Goal: Information Seeking & Learning: Learn about a topic

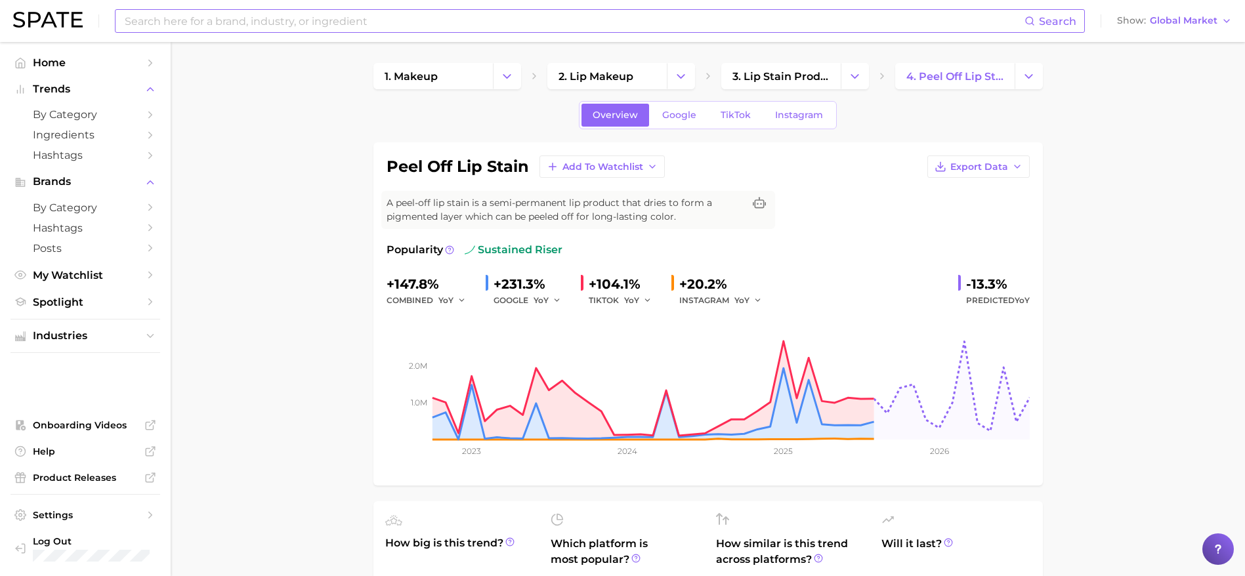
click at [352, 24] on input at bounding box center [573, 21] width 901 height 22
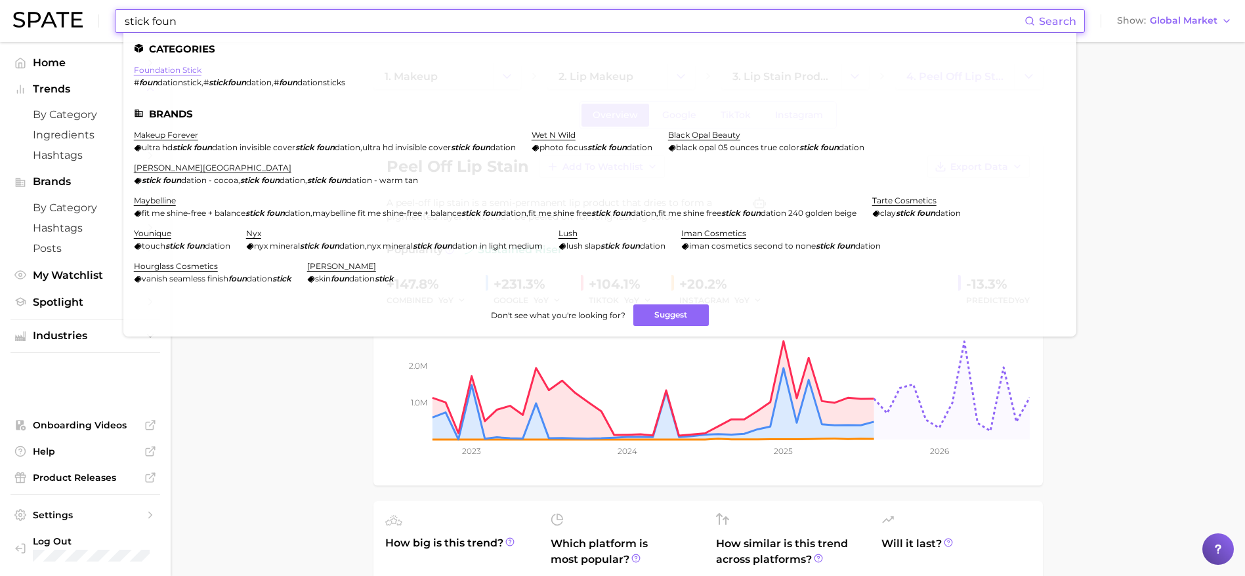
click at [192, 69] on link "foundation stick" at bounding box center [168, 70] width 68 height 10
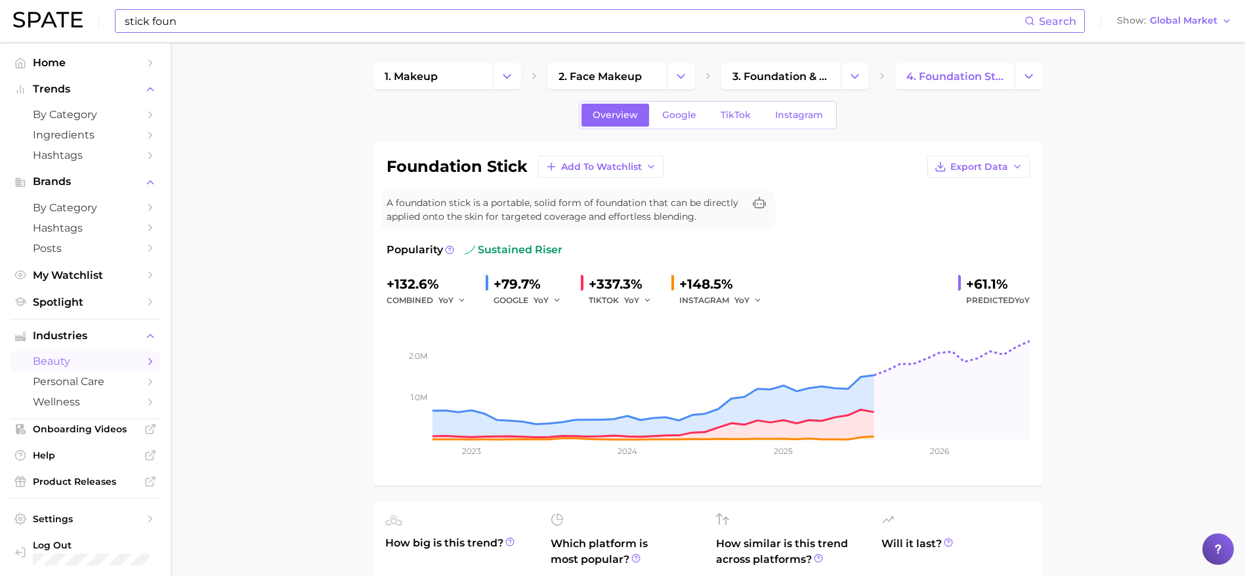
click at [352, 17] on input "stick foun" at bounding box center [573, 21] width 901 height 22
type input "s"
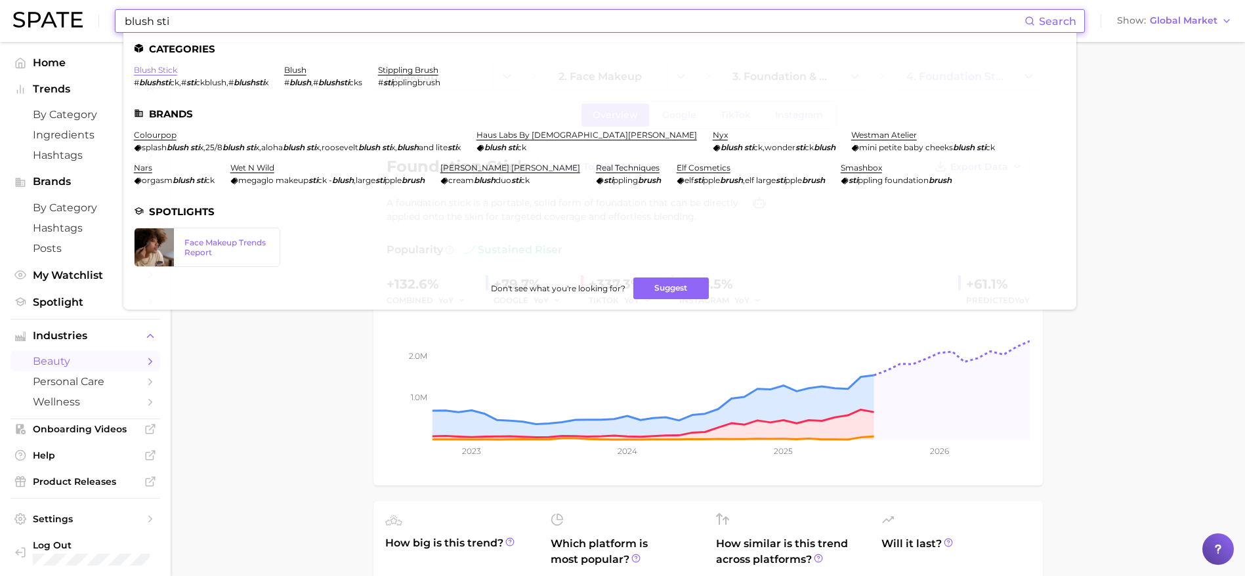
click at [162, 68] on link "blush stick" at bounding box center [155, 70] width 43 height 10
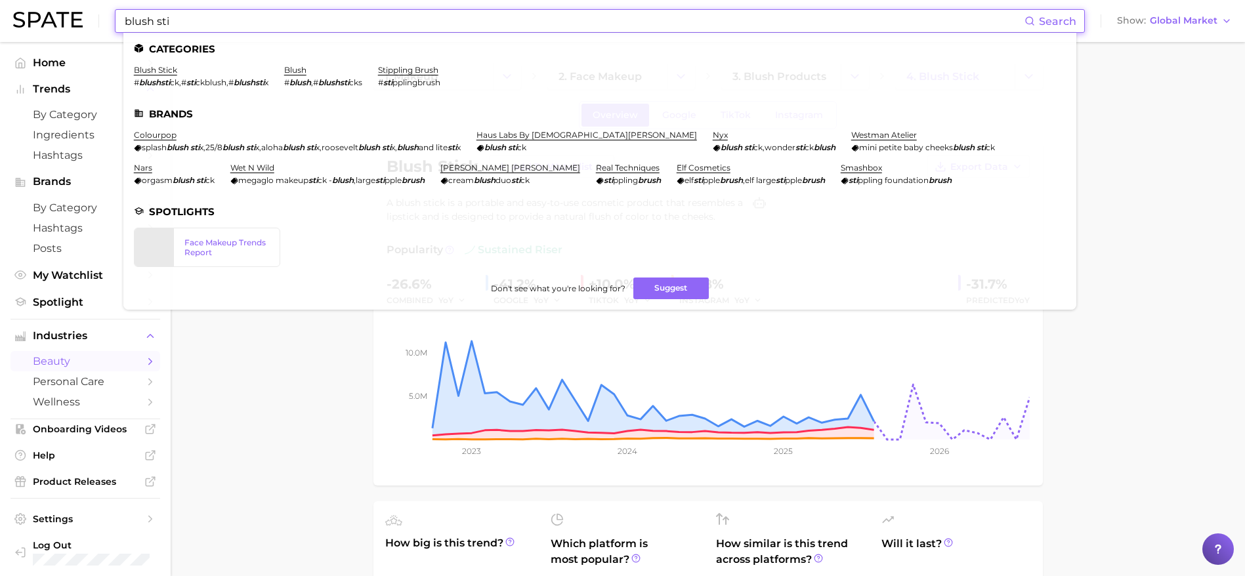
click at [280, 23] on input "blush sti" at bounding box center [573, 21] width 901 height 22
drag, startPoint x: 220, startPoint y: 22, endPoint x: 74, endPoint y: 23, distance: 145.7
click at [74, 23] on div "blush sti Search Categories blush stick # blushsti ck , # sti ckblush , # blush…" at bounding box center [622, 21] width 1219 height 42
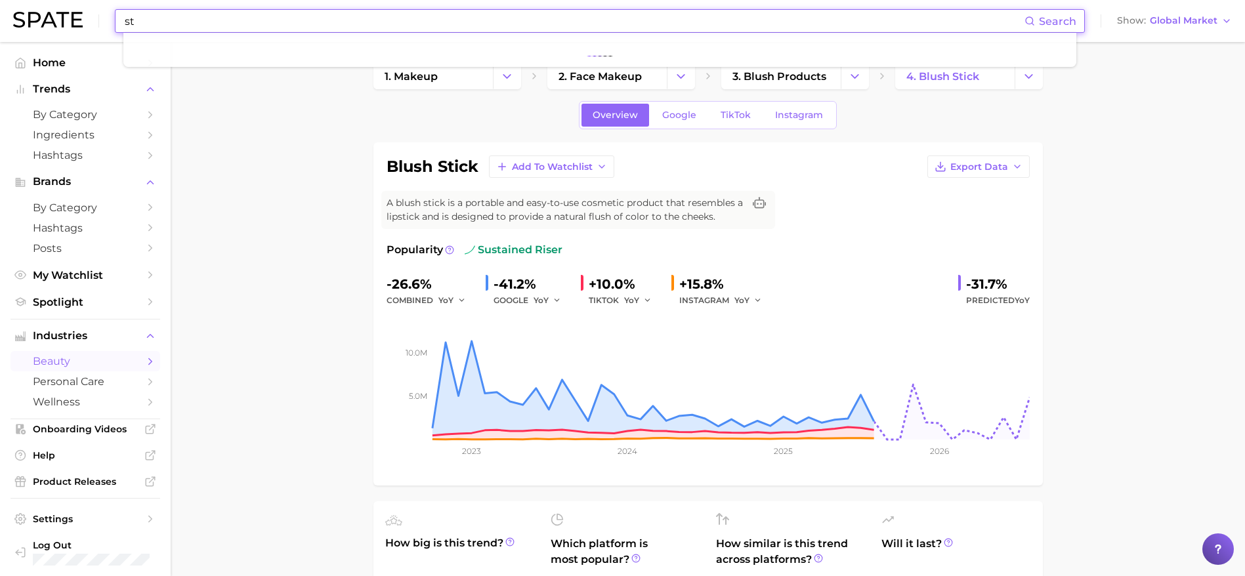
type input "s"
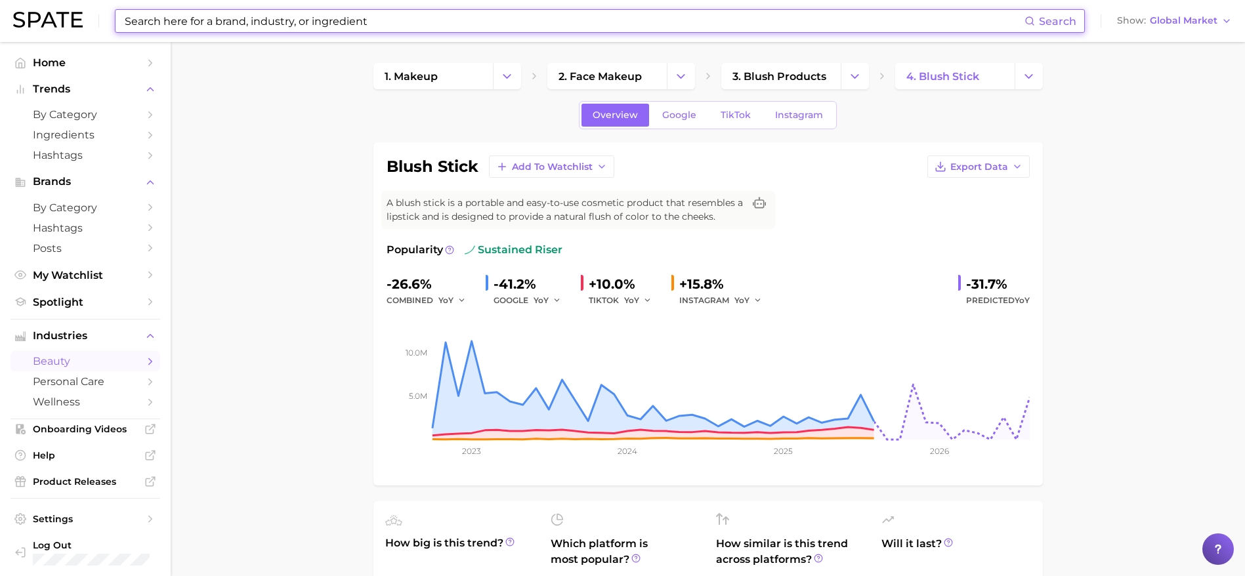
click at [129, 20] on input at bounding box center [573, 21] width 901 height 22
click at [640, 83] on link "2. face makeup" at bounding box center [606, 76] width 119 height 26
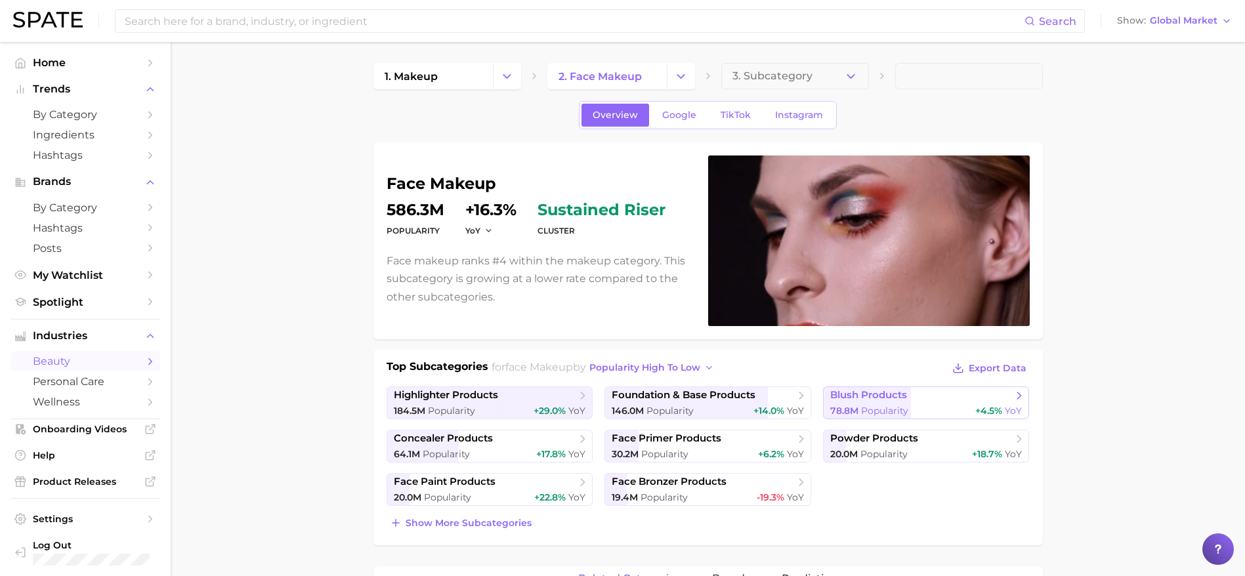
click at [849, 403] on link "blush products 78.8m Popularity +4.5% YoY" at bounding box center [926, 403] width 207 height 33
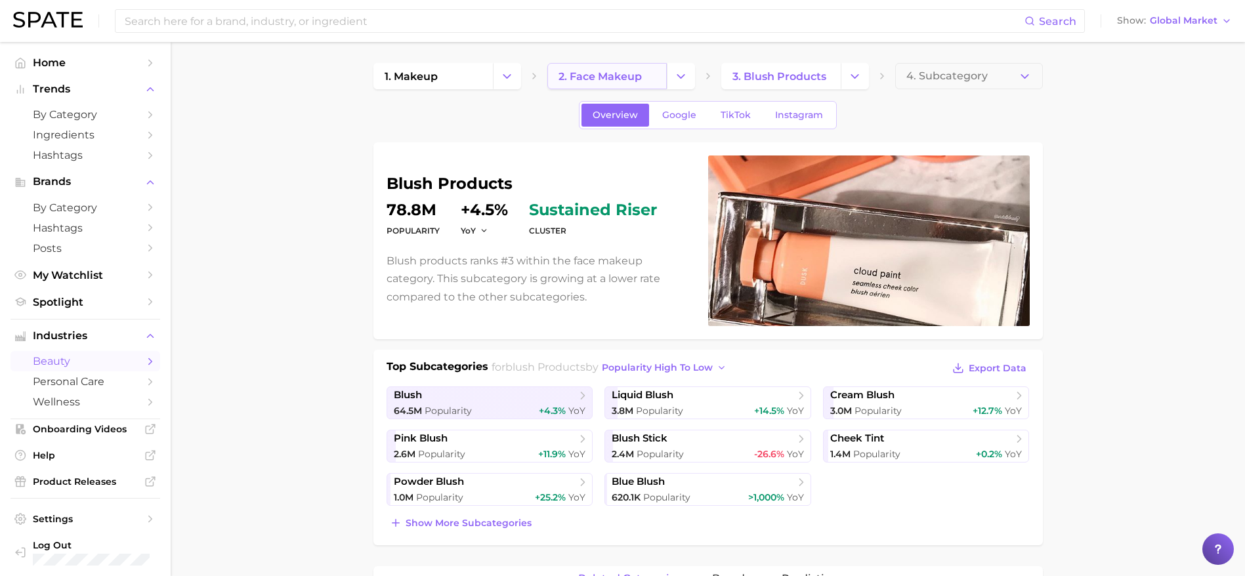
click at [620, 73] on span "2. face makeup" at bounding box center [600, 76] width 83 height 12
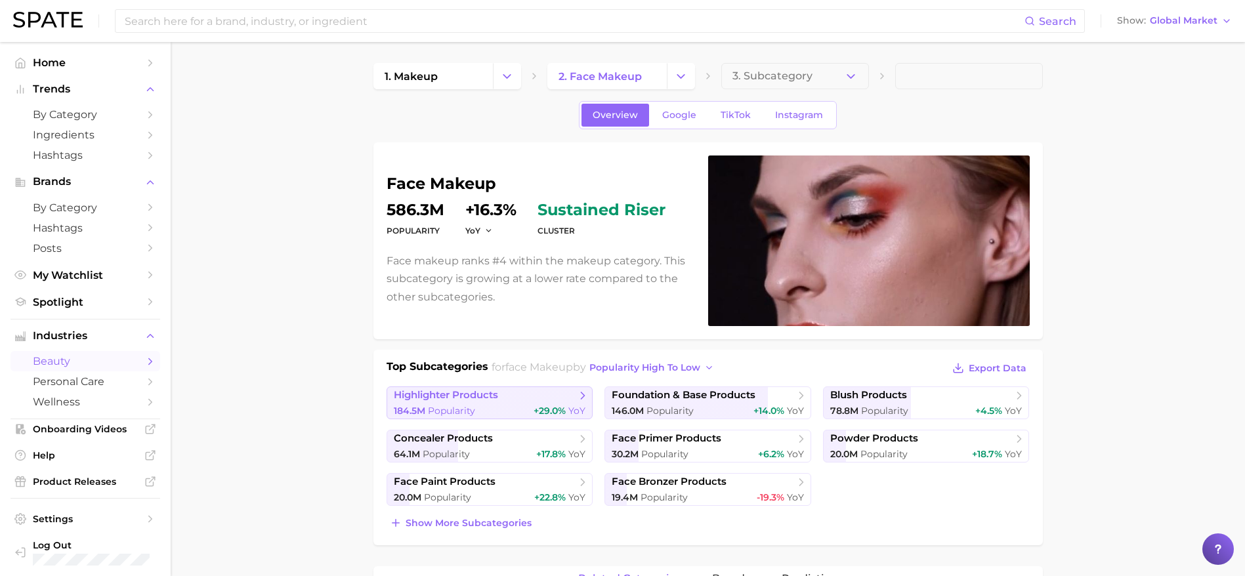
click at [473, 398] on span "highlighter products" at bounding box center [446, 395] width 104 height 12
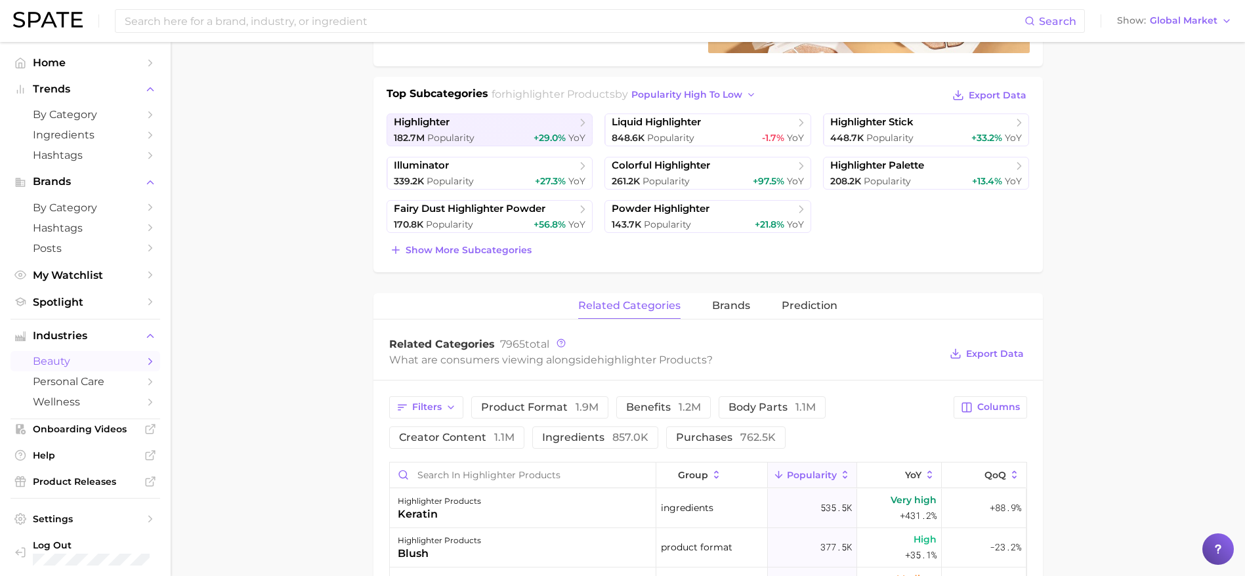
scroll to position [274, 0]
click at [476, 246] on span "Show more subcategories" at bounding box center [469, 249] width 126 height 11
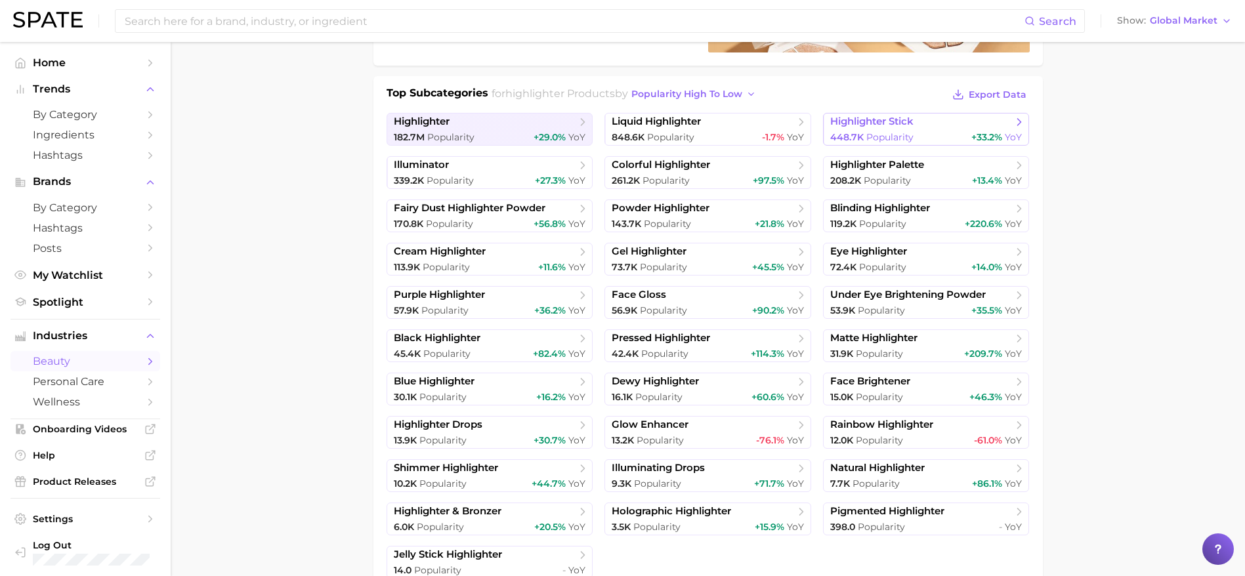
click at [939, 125] on span "highlighter stick" at bounding box center [921, 122] width 182 height 13
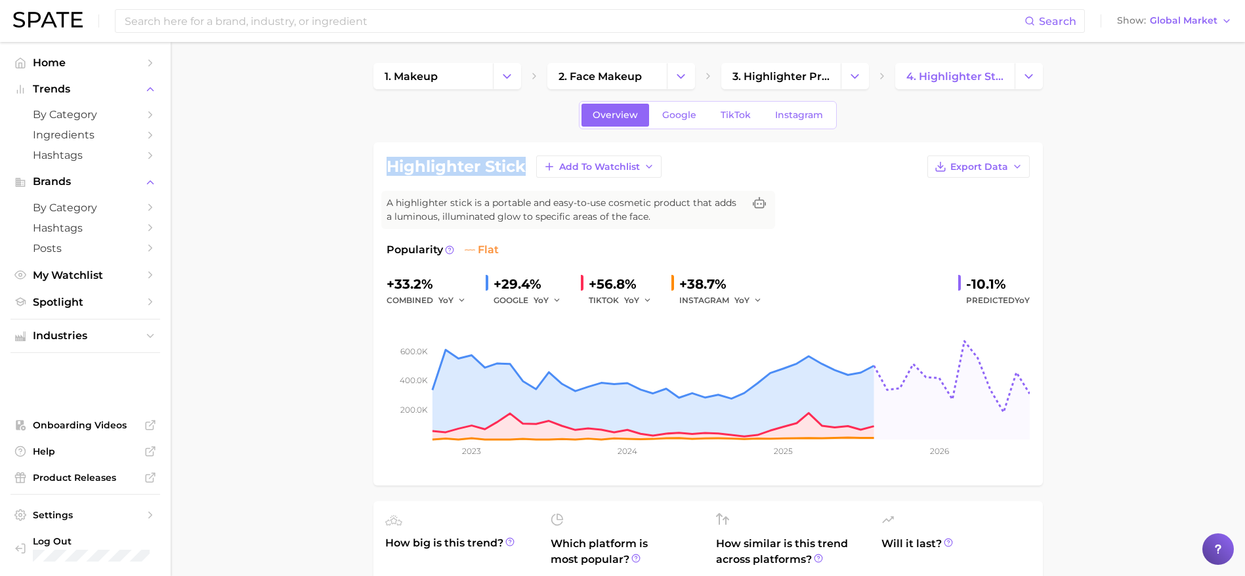
drag, startPoint x: 389, startPoint y: 164, endPoint x: 526, endPoint y: 169, distance: 137.3
click at [526, 169] on div "highlighter stick Add to Watchlist Export Data" at bounding box center [708, 167] width 643 height 22
copy h1 "highlighter stick"
click at [594, 68] on link "2. face makeup" at bounding box center [606, 76] width 119 height 26
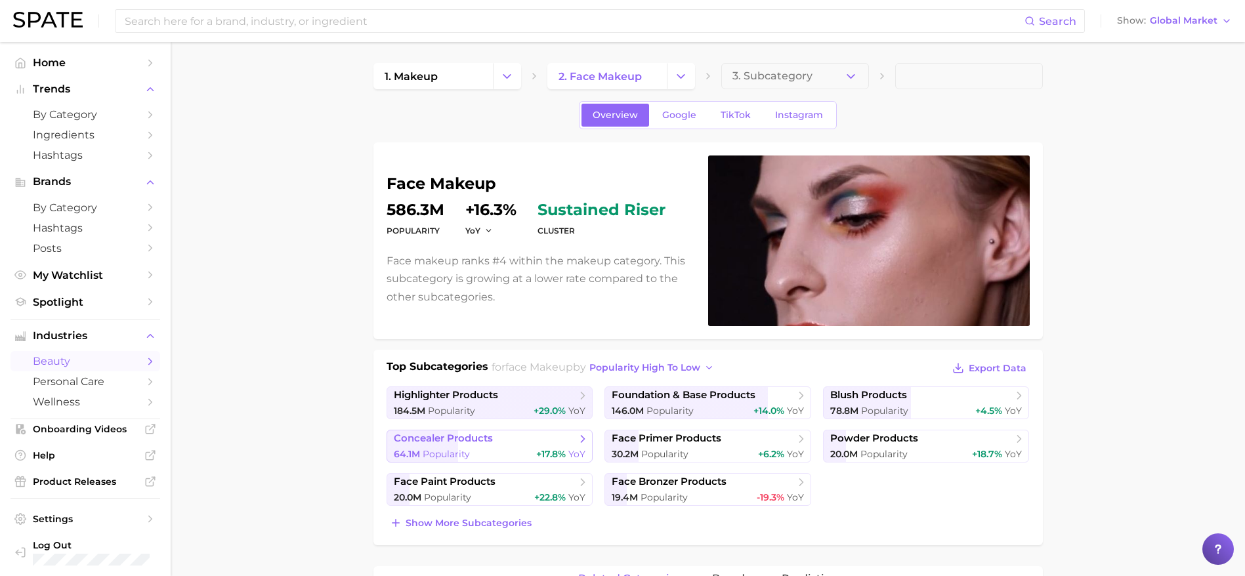
click at [531, 444] on span "concealer products" at bounding box center [485, 439] width 182 height 13
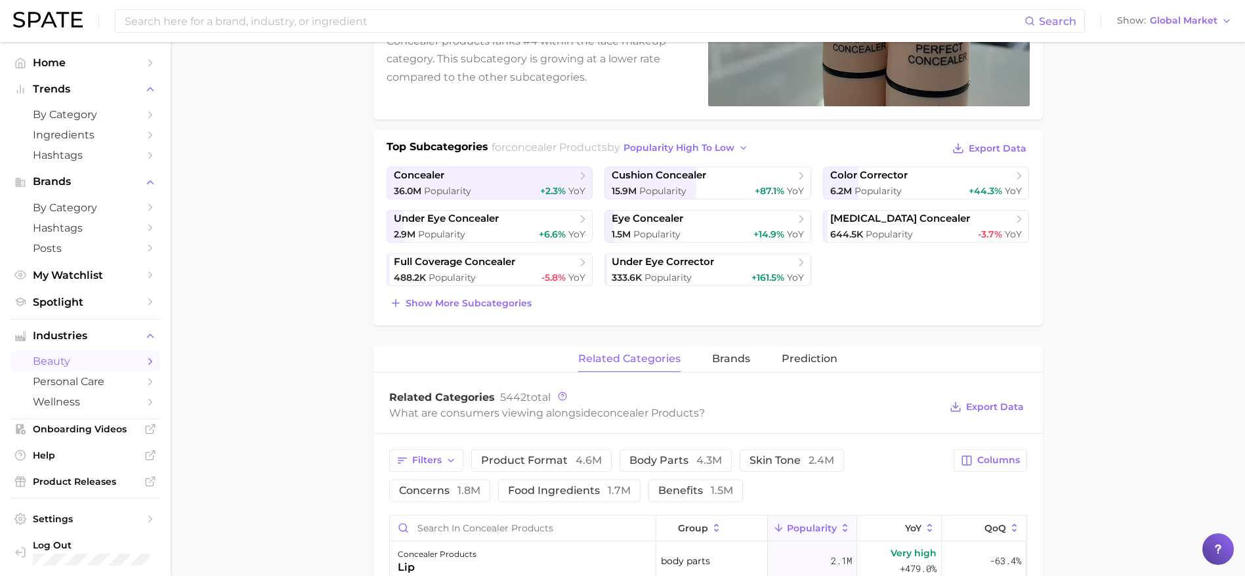
scroll to position [218, 0]
click at [504, 302] on span "Show more subcategories" at bounding box center [469, 305] width 126 height 11
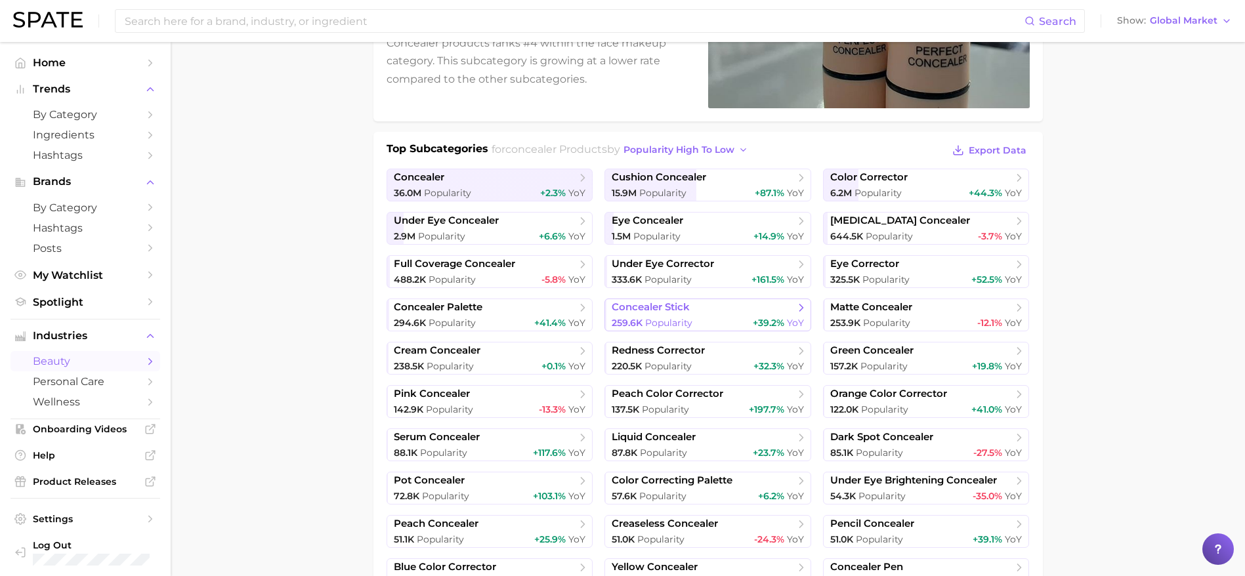
click at [727, 320] on div "259.6k Popularity +39.2% YoY" at bounding box center [708, 323] width 192 height 12
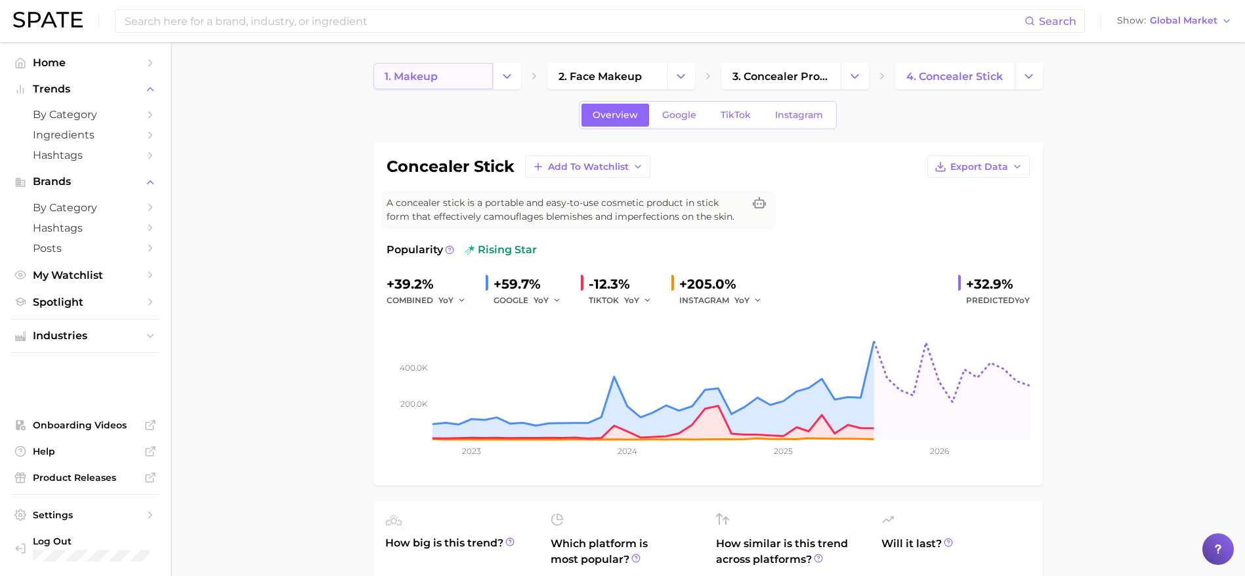
click at [468, 81] on link "1. makeup" at bounding box center [432, 76] width 119 height 26
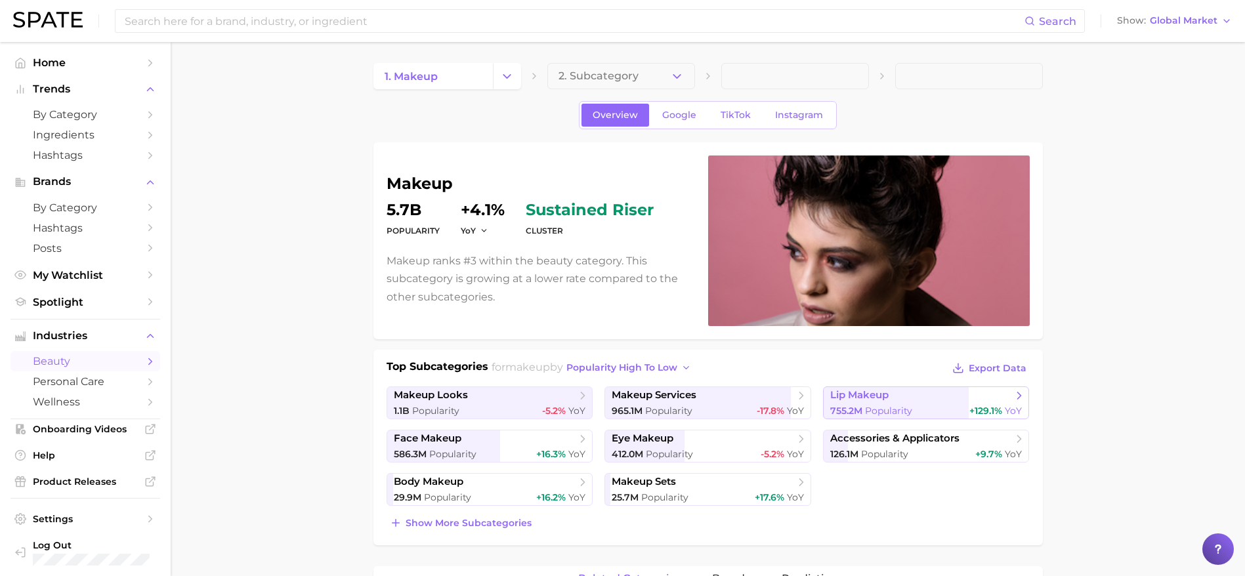
click at [896, 394] on span "lip makeup" at bounding box center [921, 395] width 182 height 13
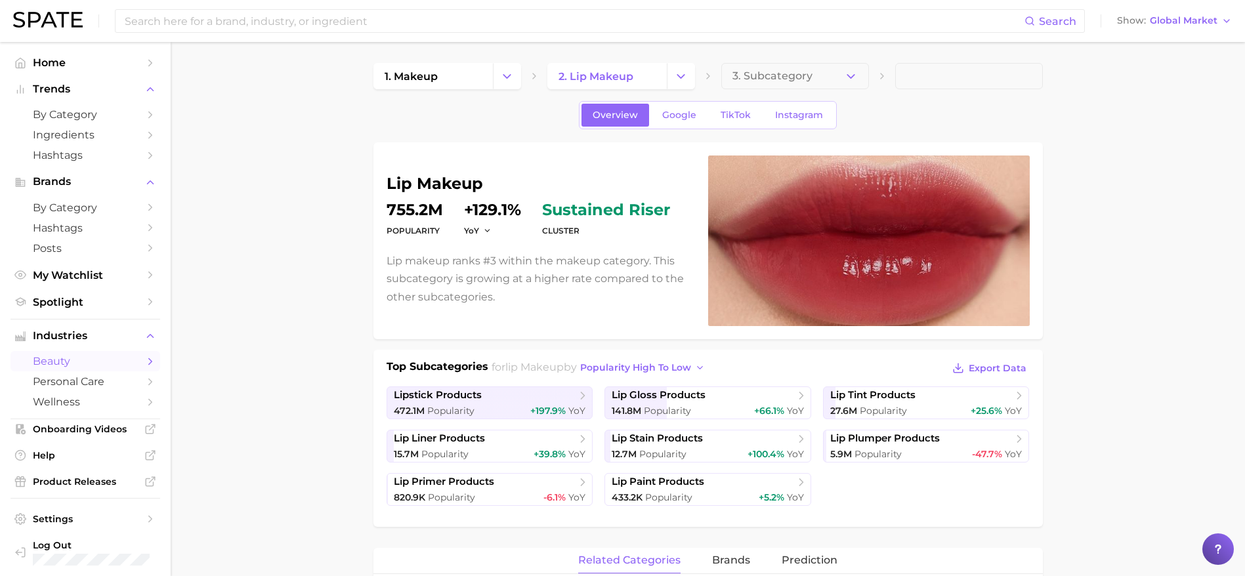
scroll to position [137, 0]
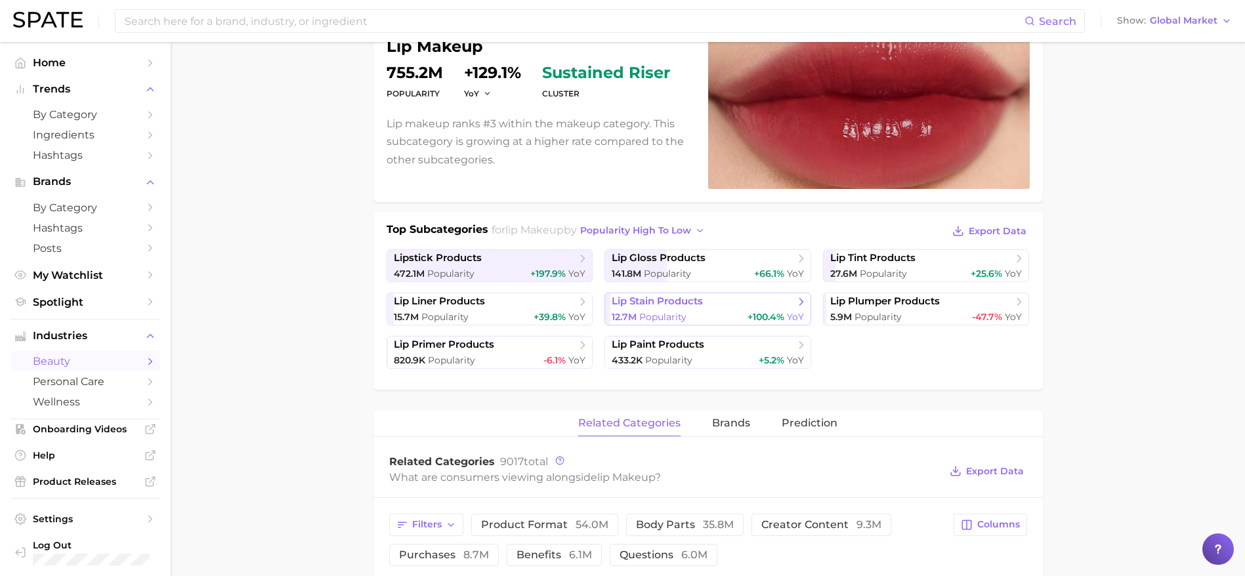
click at [667, 300] on span "lip stain products" at bounding box center [657, 301] width 91 height 12
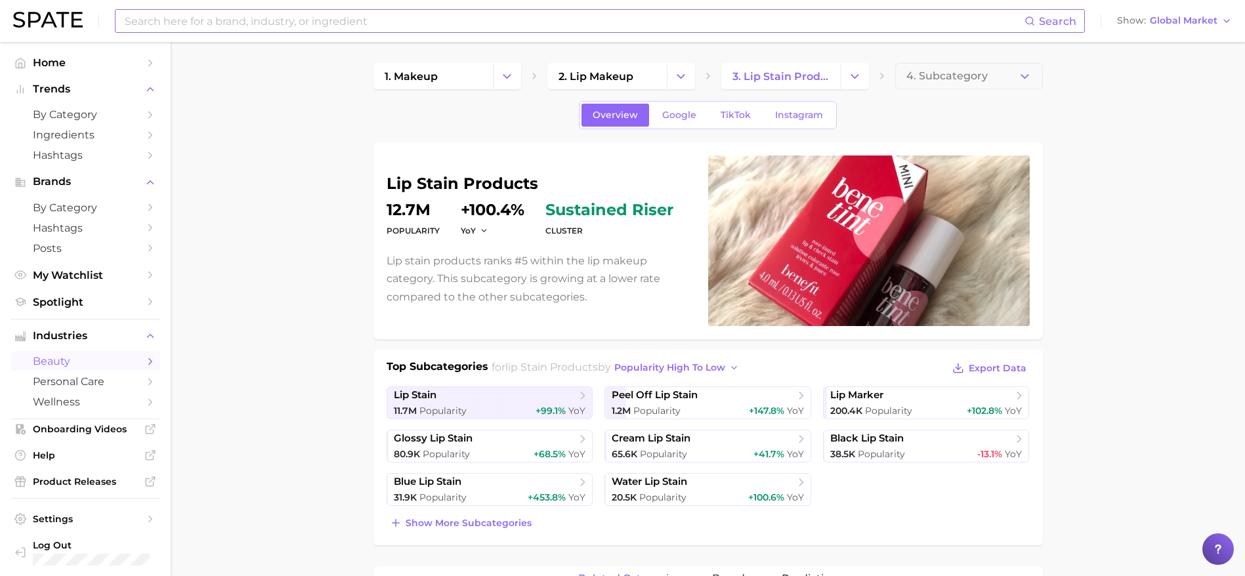
click at [480, 29] on input at bounding box center [573, 21] width 901 height 22
type input "e"
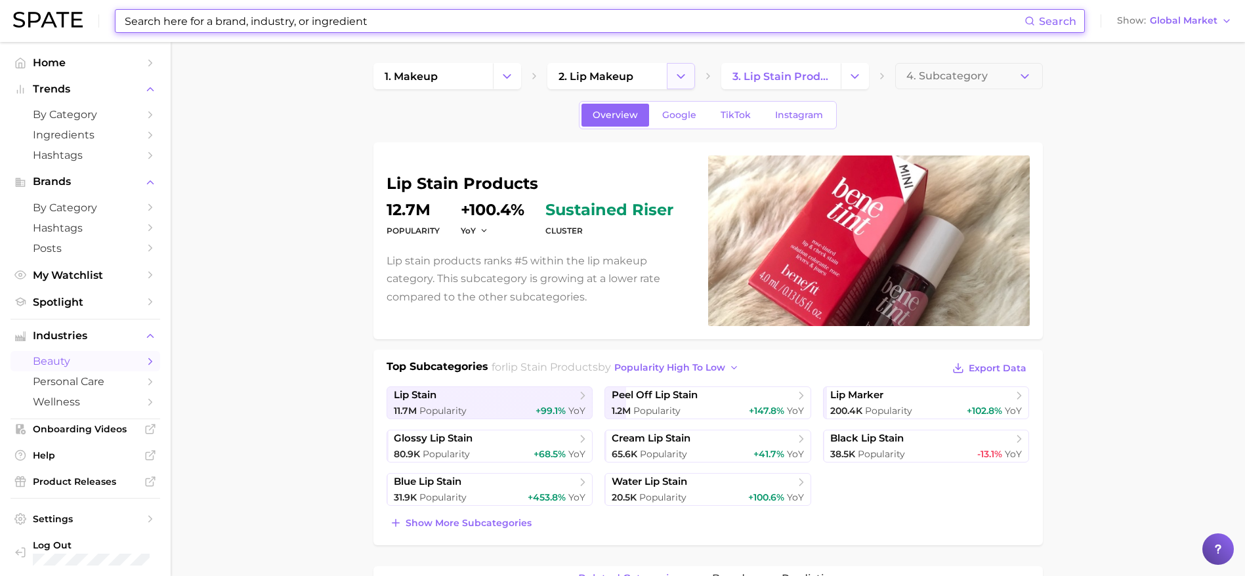
click at [685, 79] on icon "Change Category" at bounding box center [681, 77] width 14 height 14
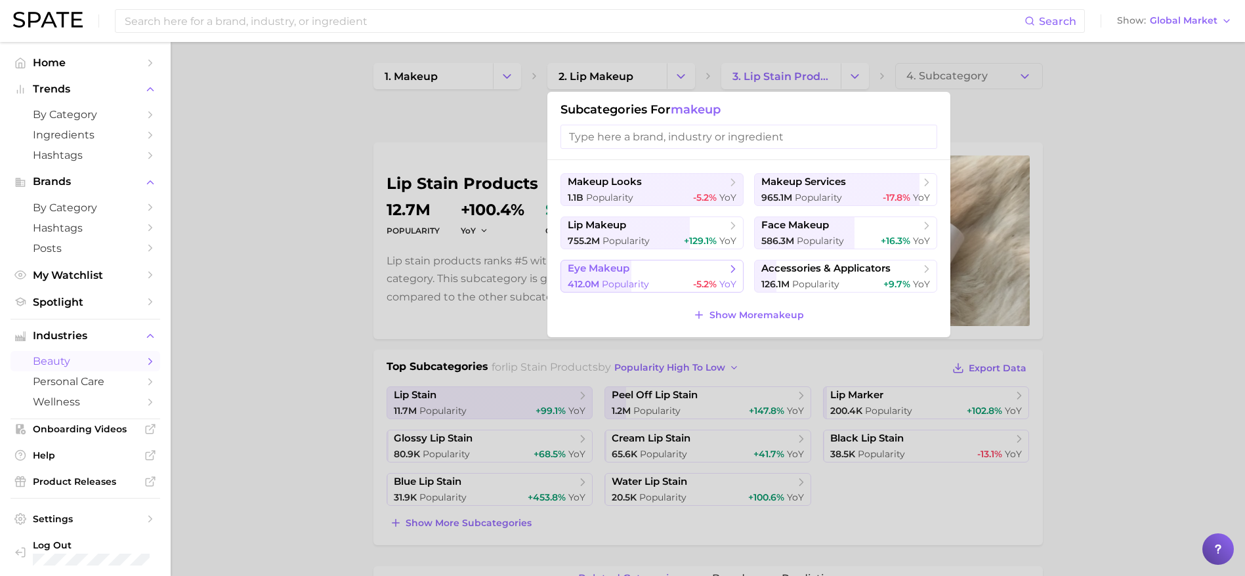
click at [656, 260] on button "eye makeup 412.0m Popularity -5.2% YoY" at bounding box center [652, 276] width 183 height 33
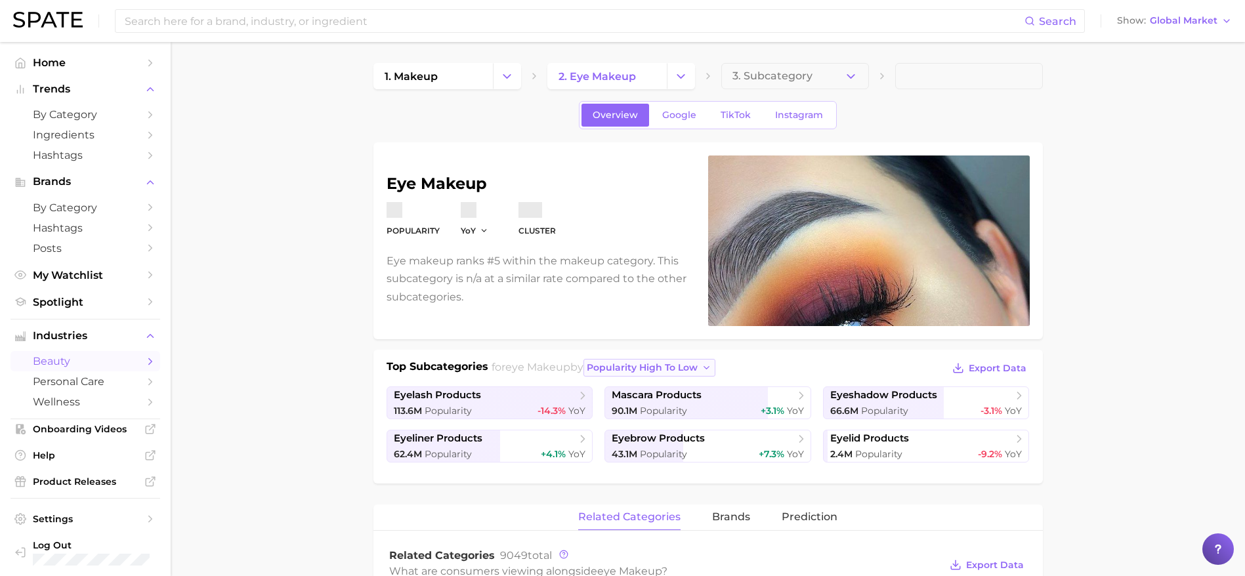
scroll to position [84, 0]
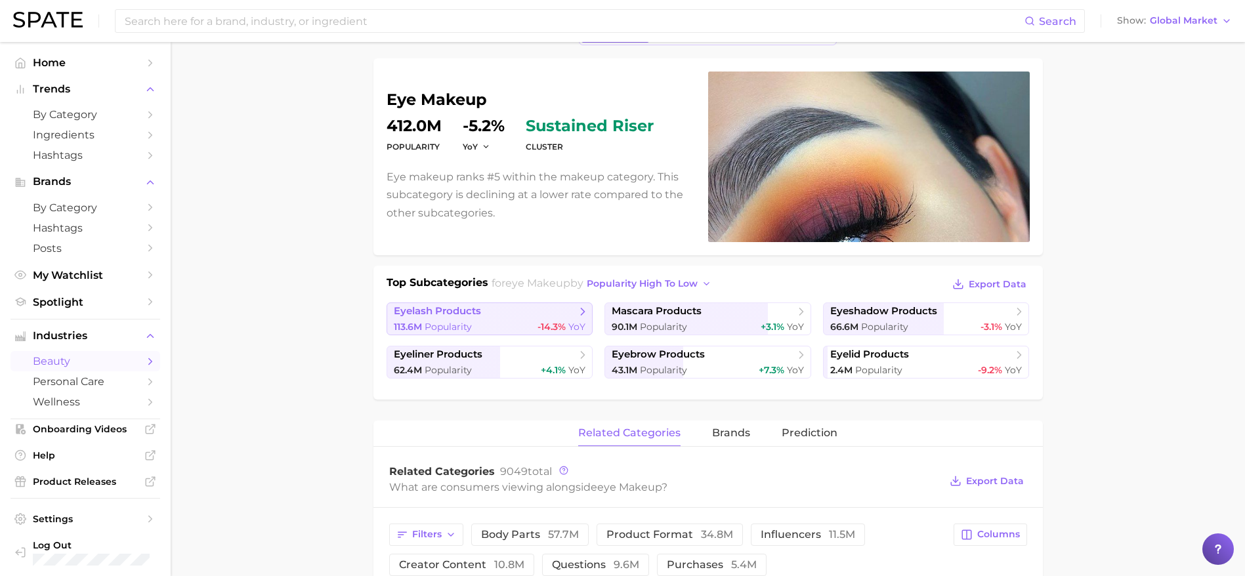
click at [561, 311] on span "eyelash products" at bounding box center [485, 311] width 182 height 13
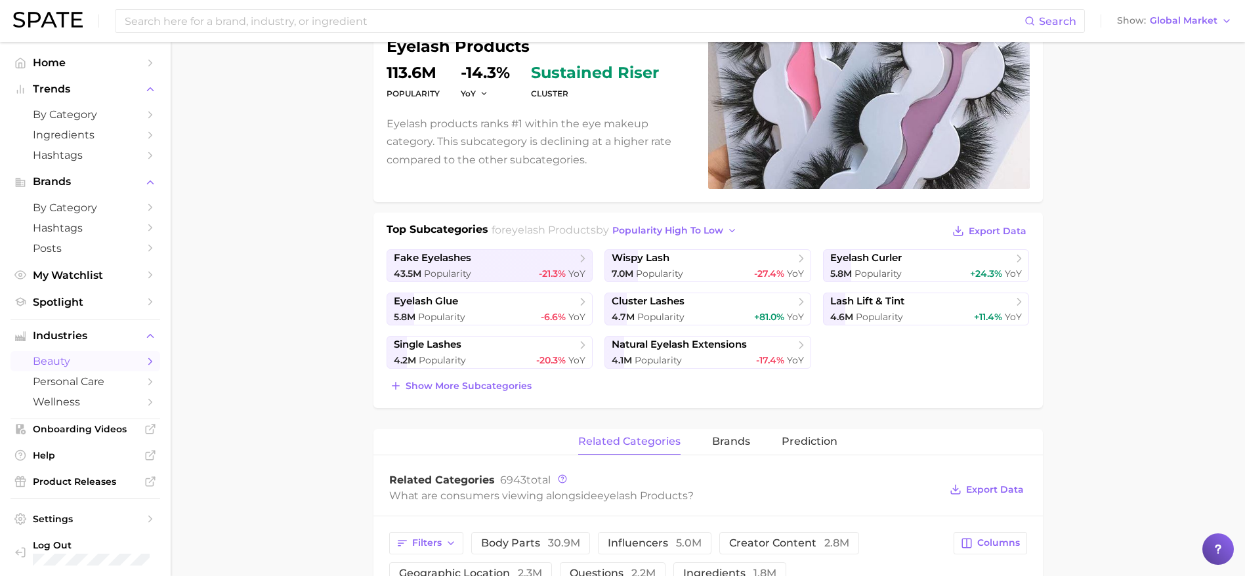
scroll to position [148, 0]
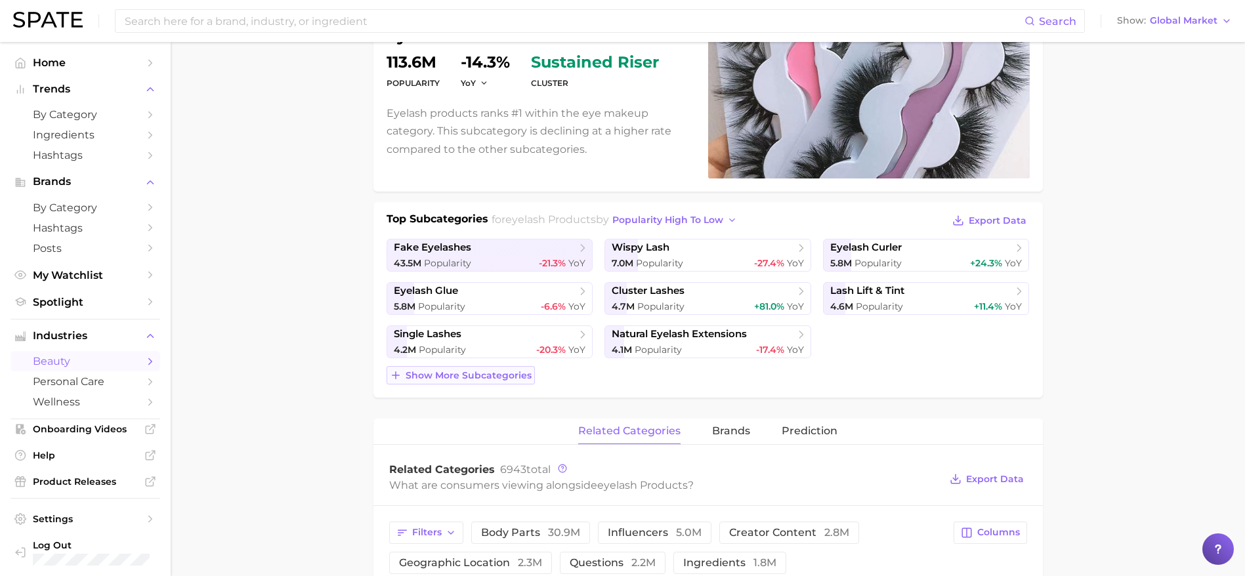
click at [486, 375] on span "Show more subcategories" at bounding box center [469, 375] width 126 height 11
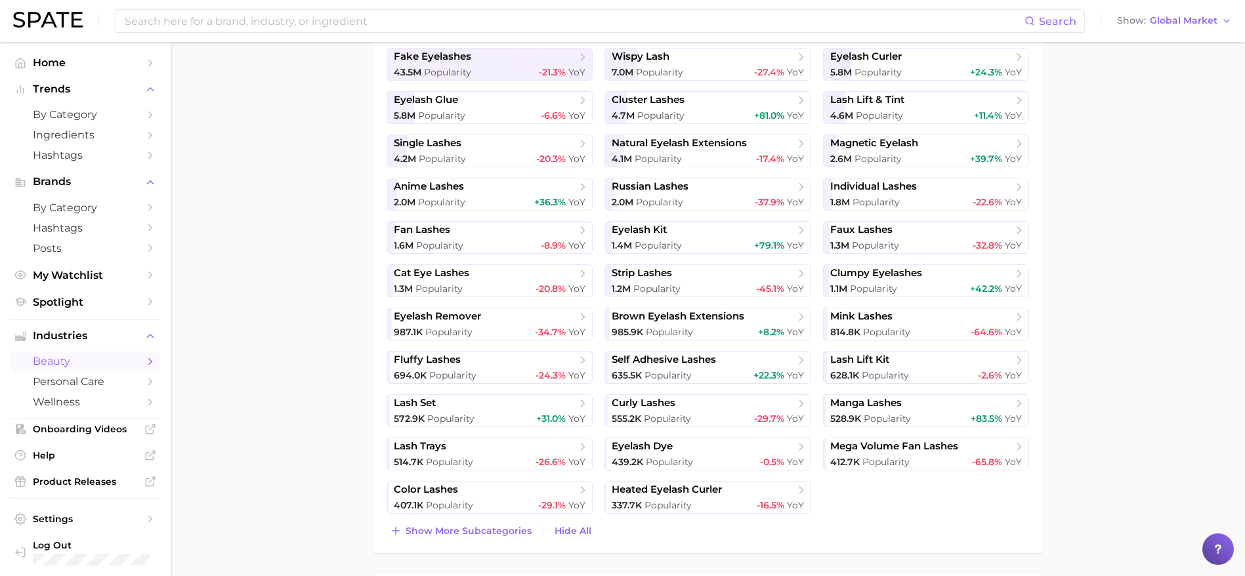
scroll to position [341, 0]
click at [436, 520] on button "Show more subcategories" at bounding box center [461, 529] width 148 height 18
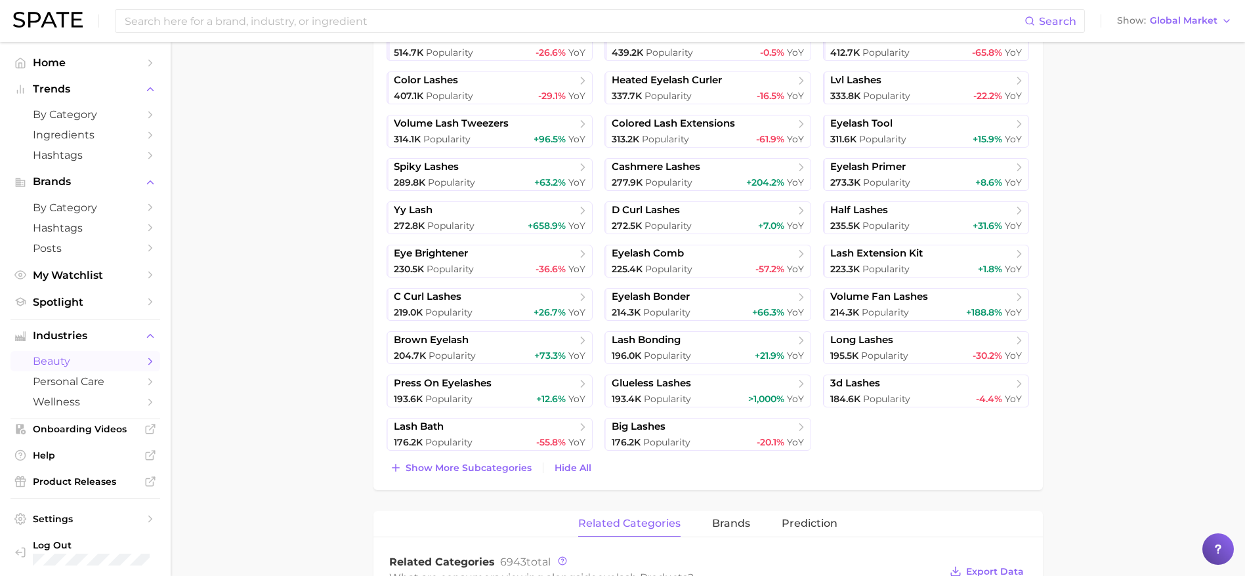
scroll to position [0, 0]
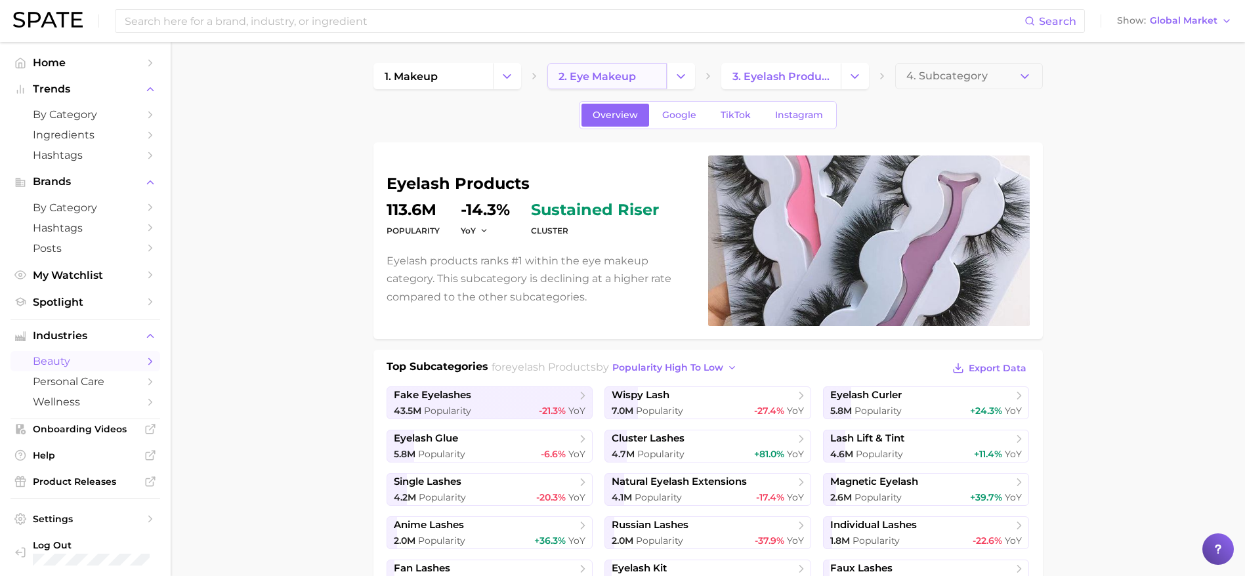
click at [635, 69] on link "2. eye makeup" at bounding box center [606, 76] width 119 height 26
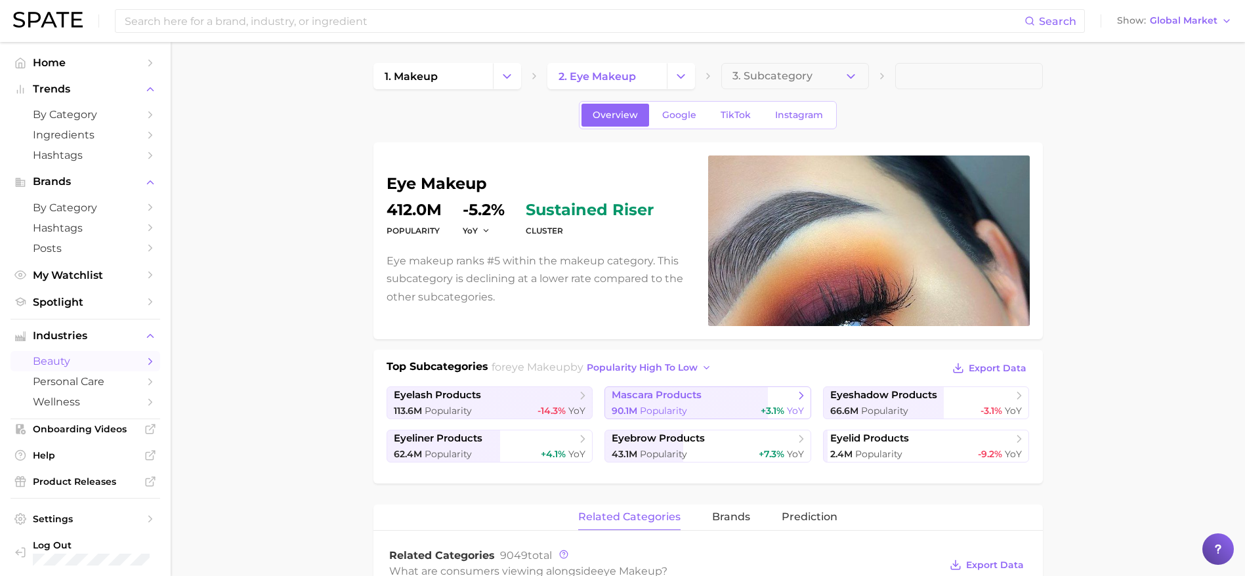
click at [721, 405] on div "90.1m Popularity +3.1% YoY" at bounding box center [708, 411] width 192 height 12
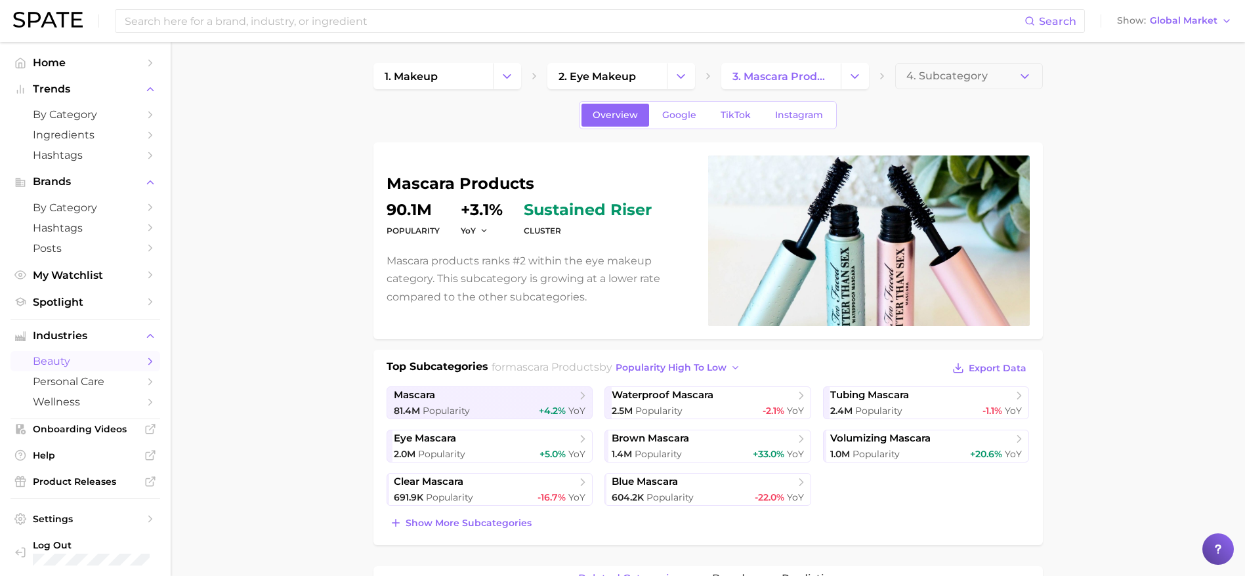
click at [587, 72] on span "2. eye makeup" at bounding box center [597, 76] width 77 height 12
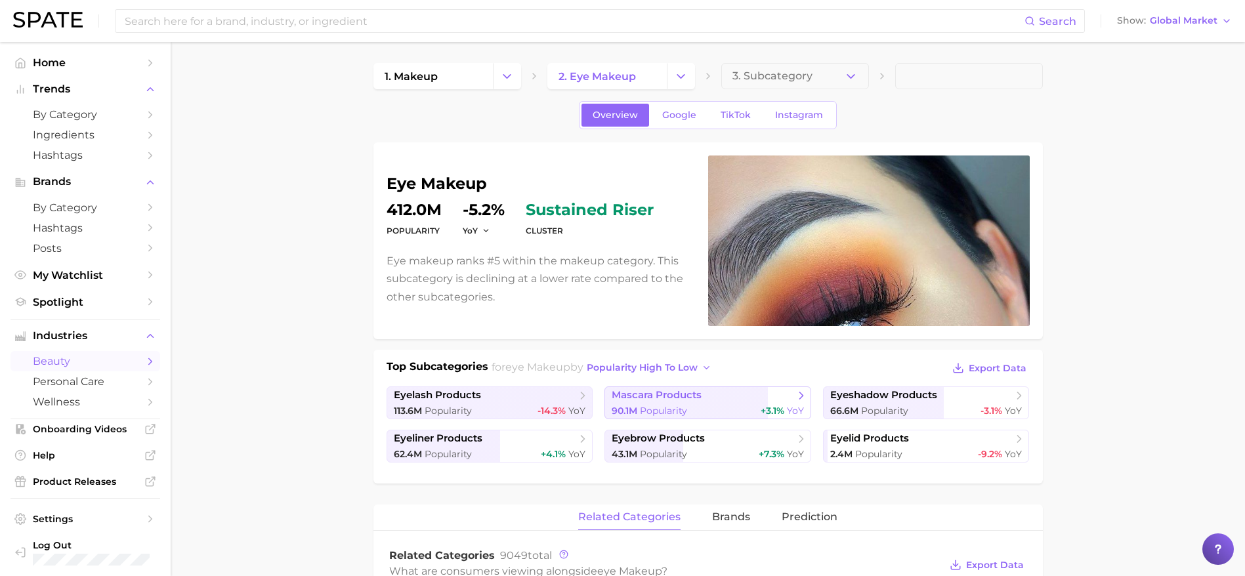
click at [732, 402] on span "mascara products" at bounding box center [703, 395] width 182 height 13
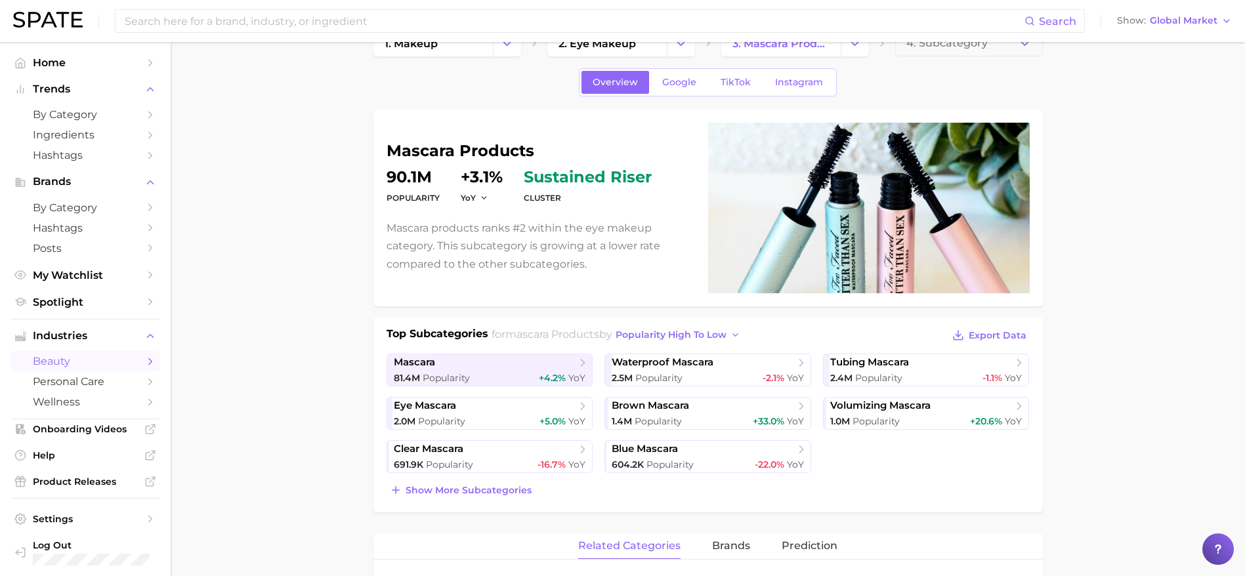
scroll to position [33, 0]
click at [496, 491] on span "Show more subcategories" at bounding box center [469, 489] width 126 height 11
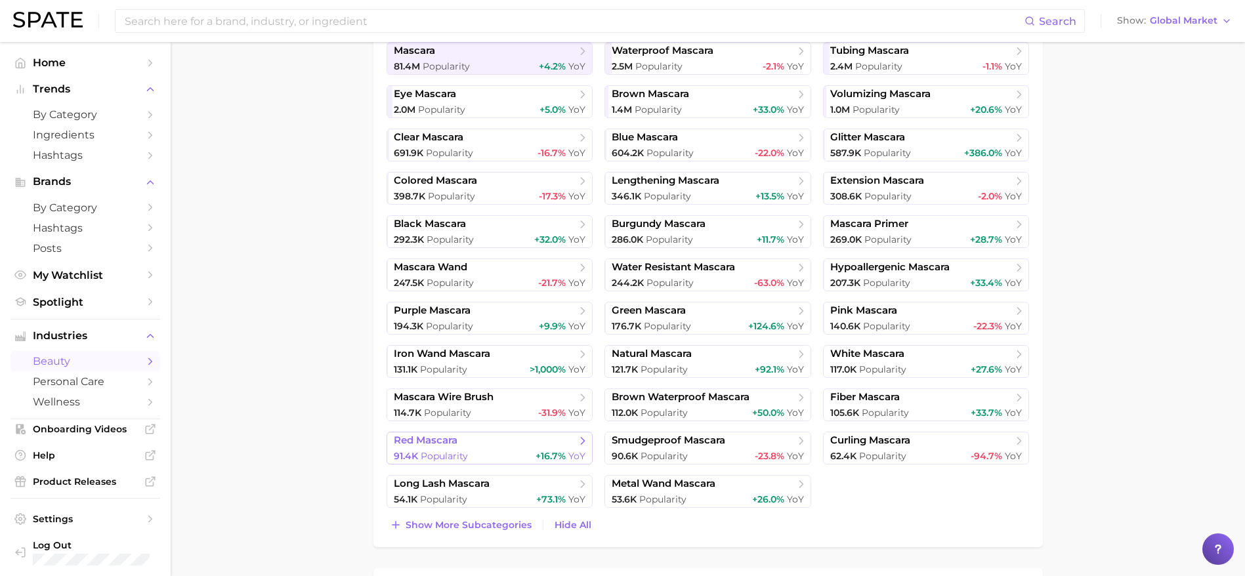
scroll to position [392, 0]
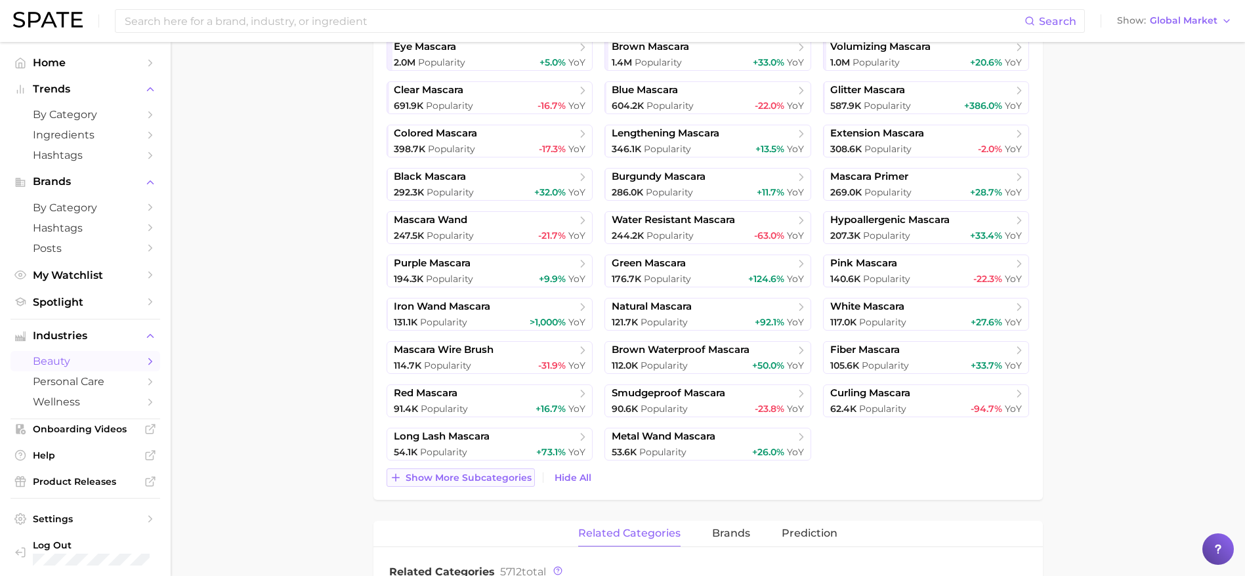
click at [479, 473] on span "Show more subcategories" at bounding box center [469, 478] width 126 height 11
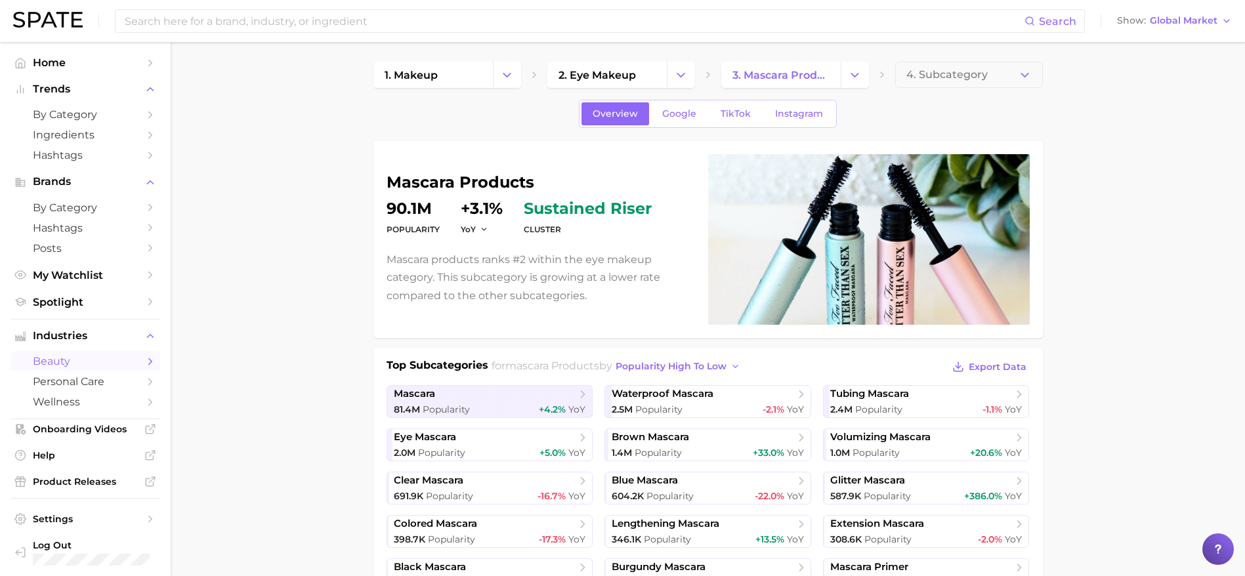
scroll to position [0, 0]
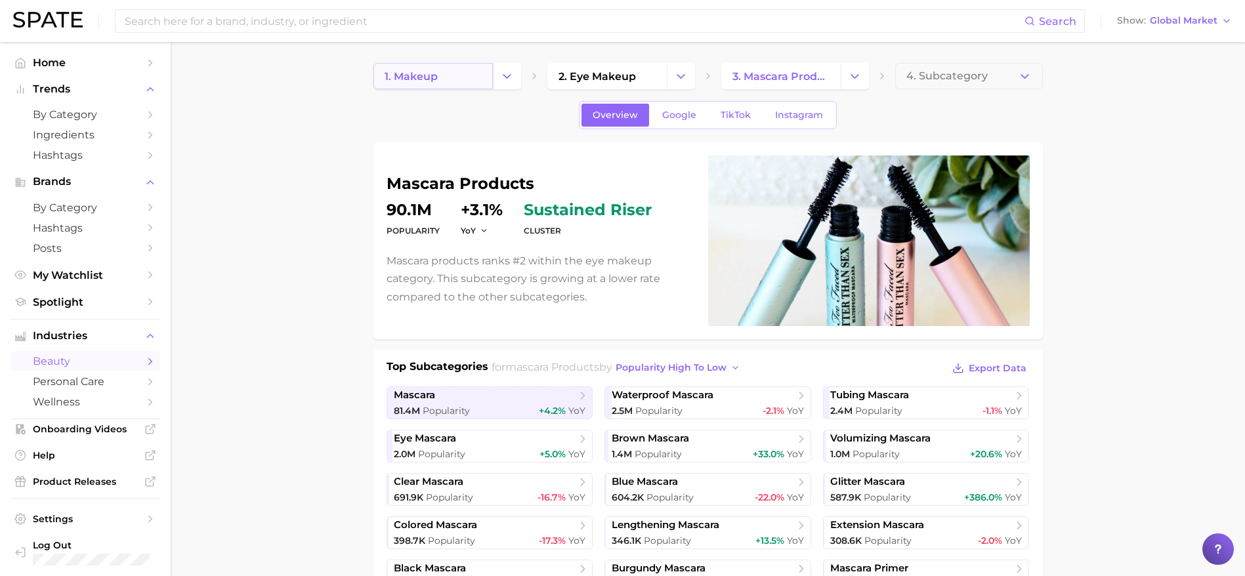
click at [459, 79] on link "1. makeup" at bounding box center [432, 76] width 119 height 26
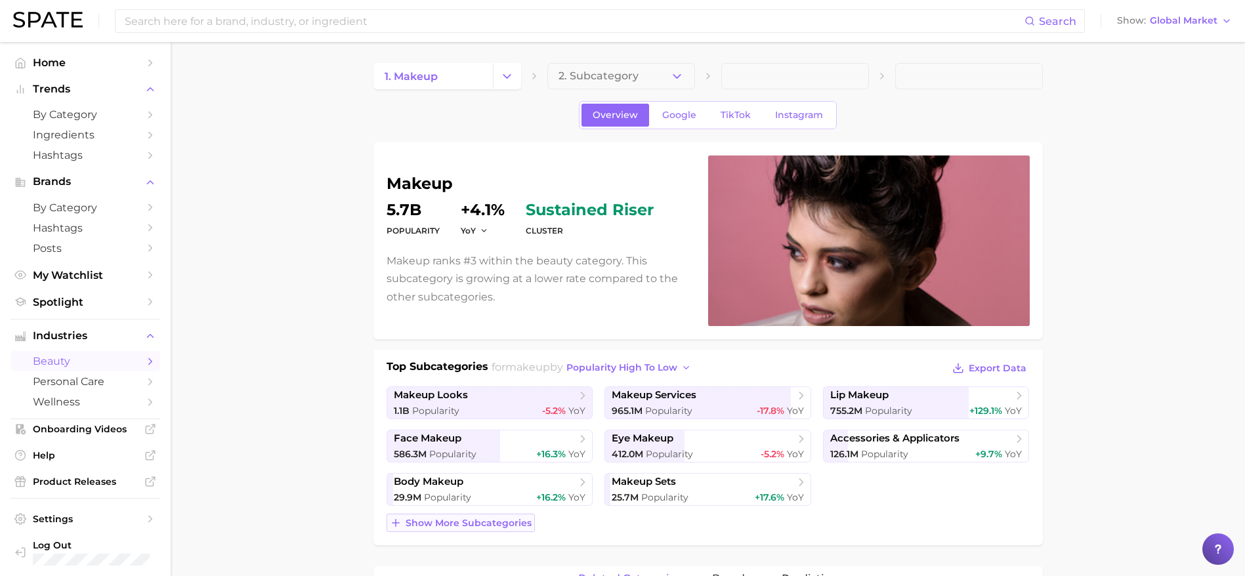
click at [479, 519] on span "Show more subcategories" at bounding box center [469, 523] width 126 height 11
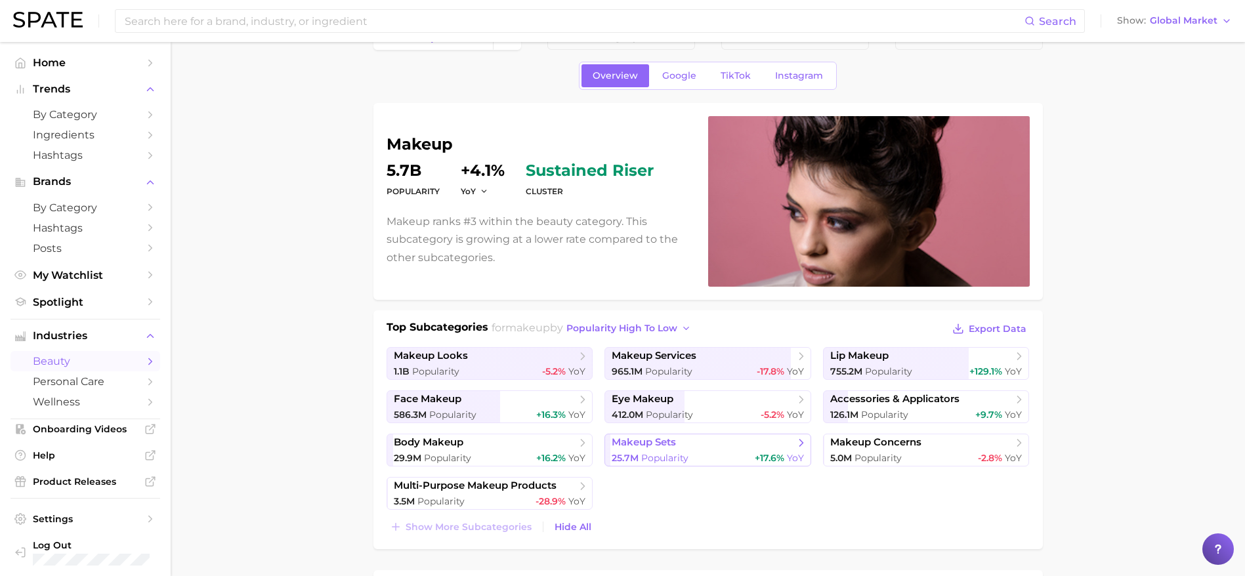
scroll to position [41, 0]
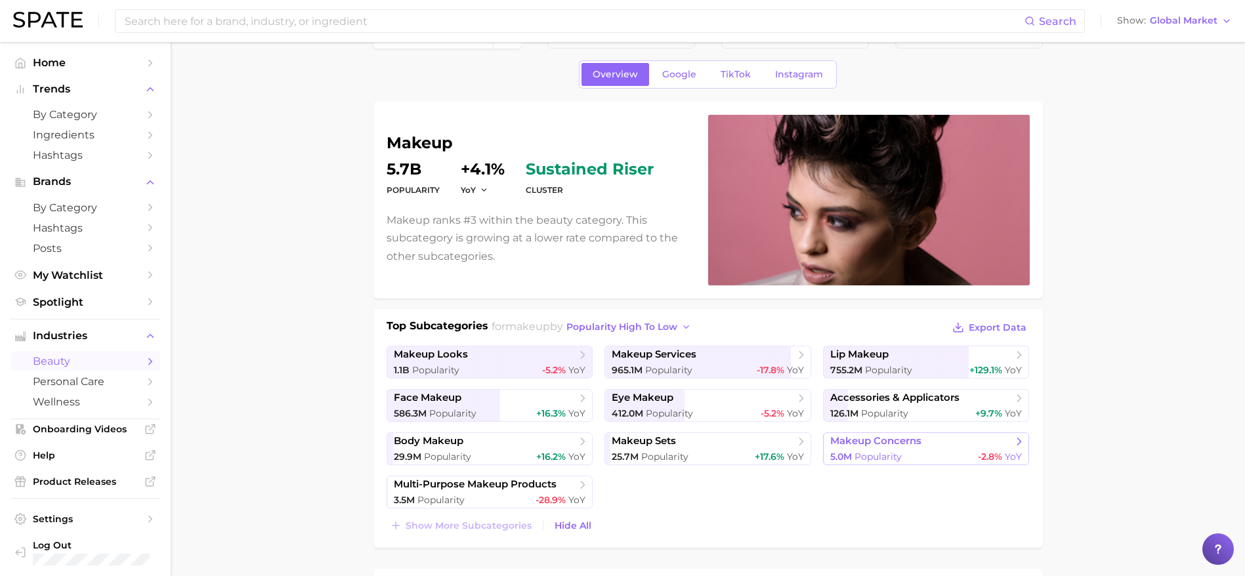
click at [910, 446] on span "makeup concerns" at bounding box center [875, 441] width 91 height 12
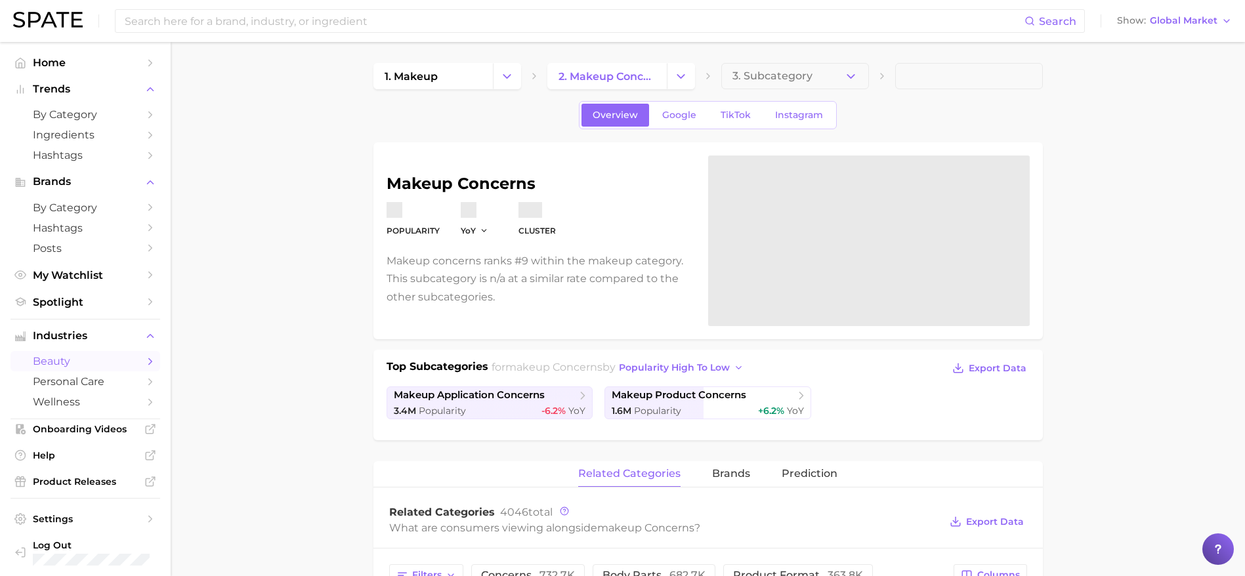
scroll to position [88, 0]
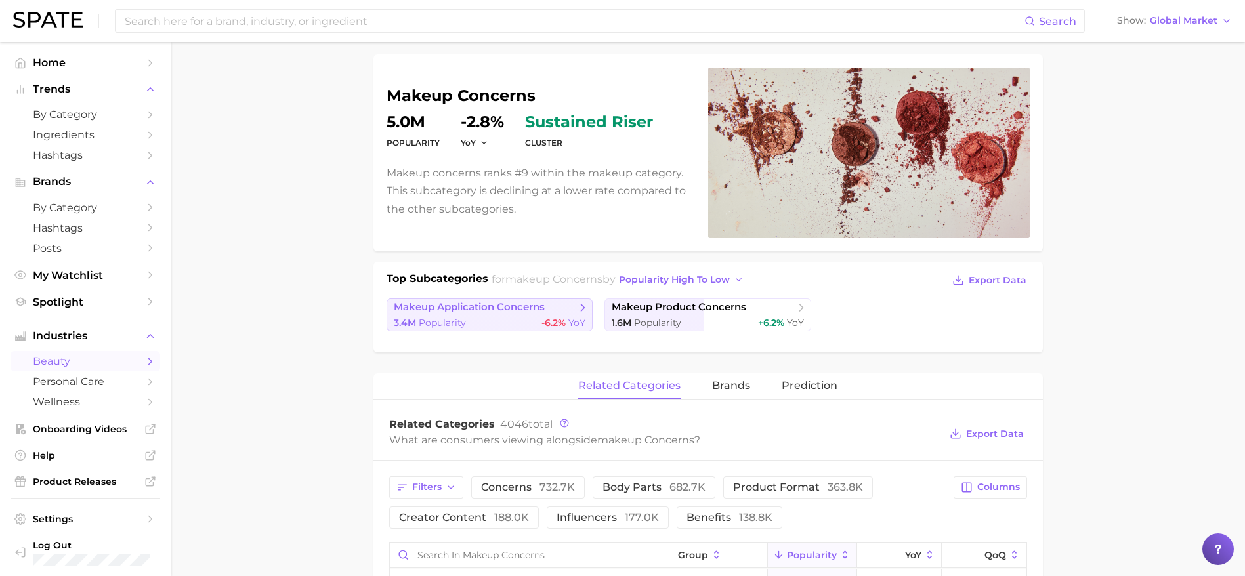
click at [563, 310] on span "makeup application concerns" at bounding box center [485, 307] width 182 height 13
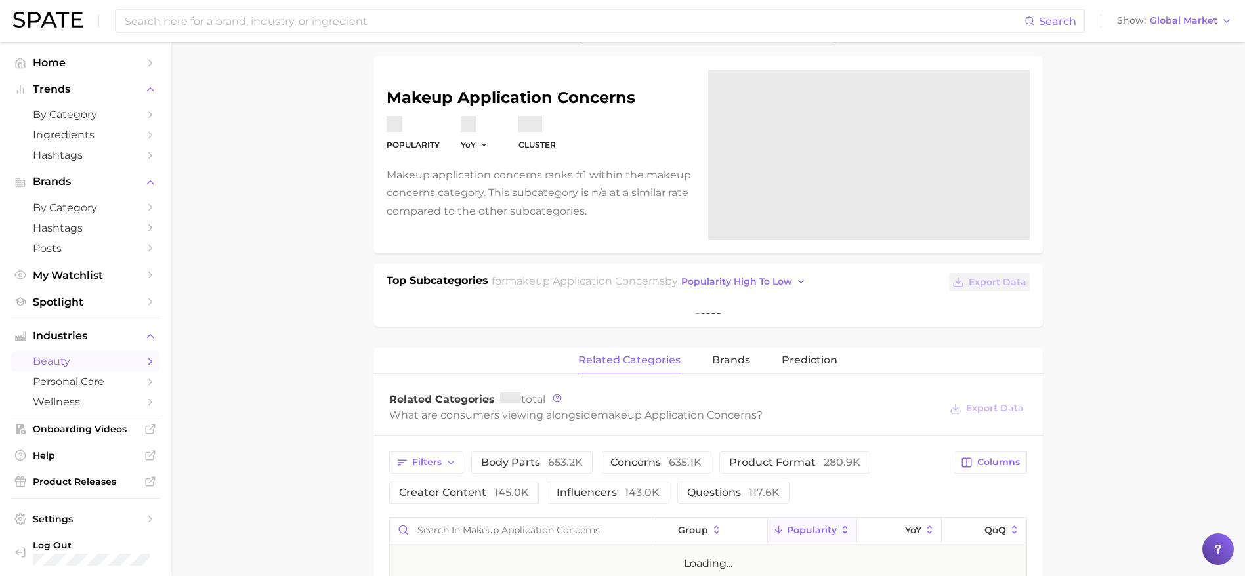
scroll to position [85, 0]
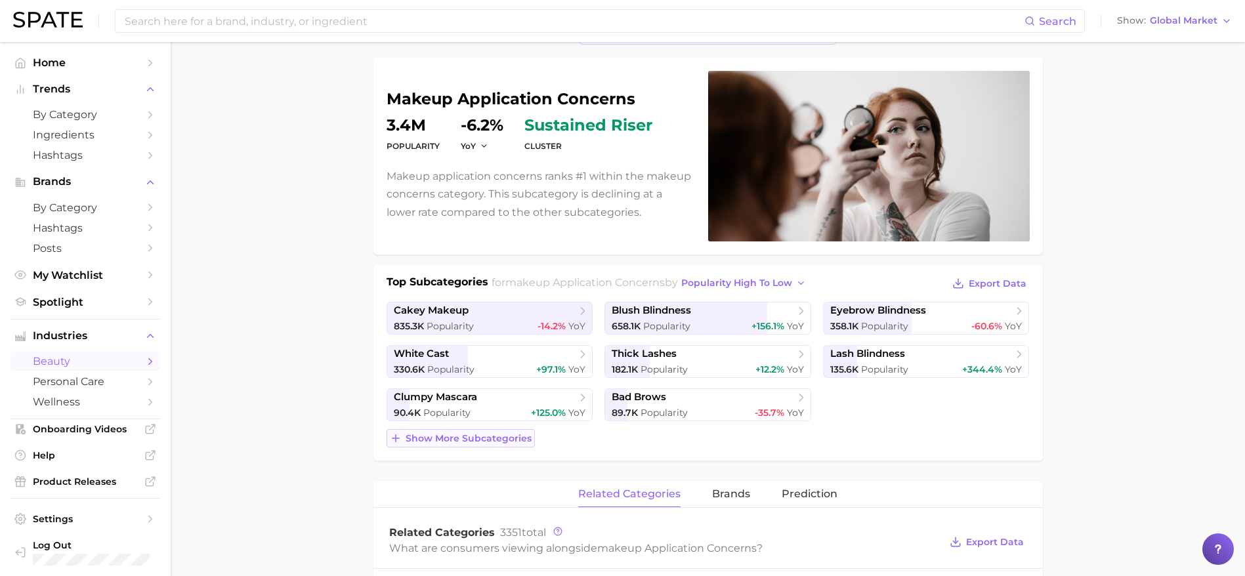
click at [492, 440] on span "Show more subcategories" at bounding box center [469, 438] width 126 height 11
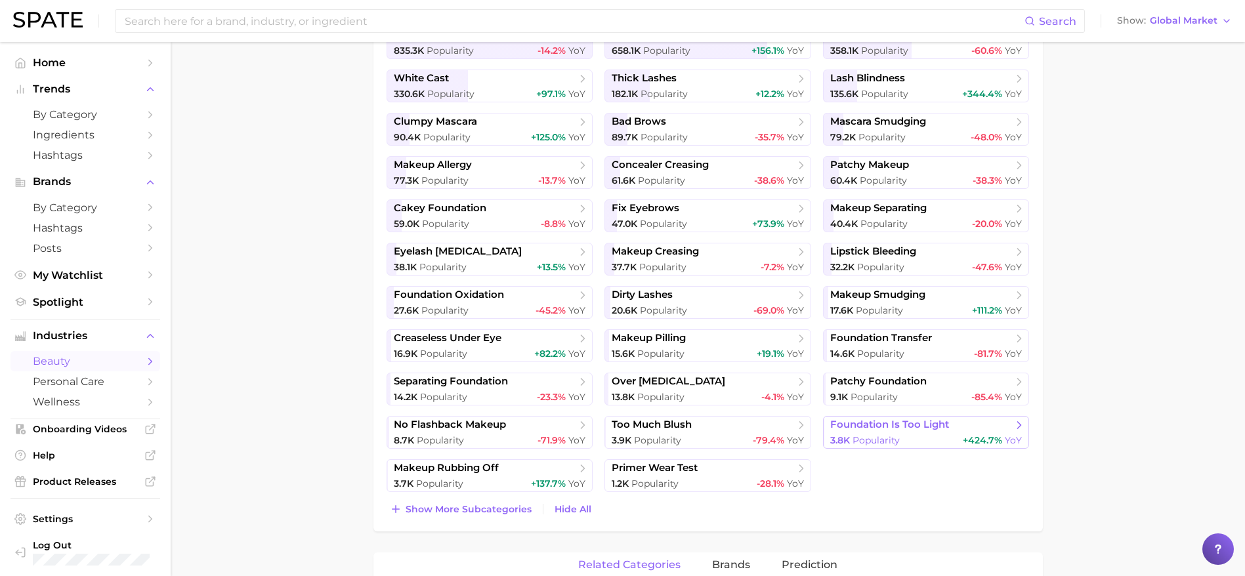
scroll to position [370, 0]
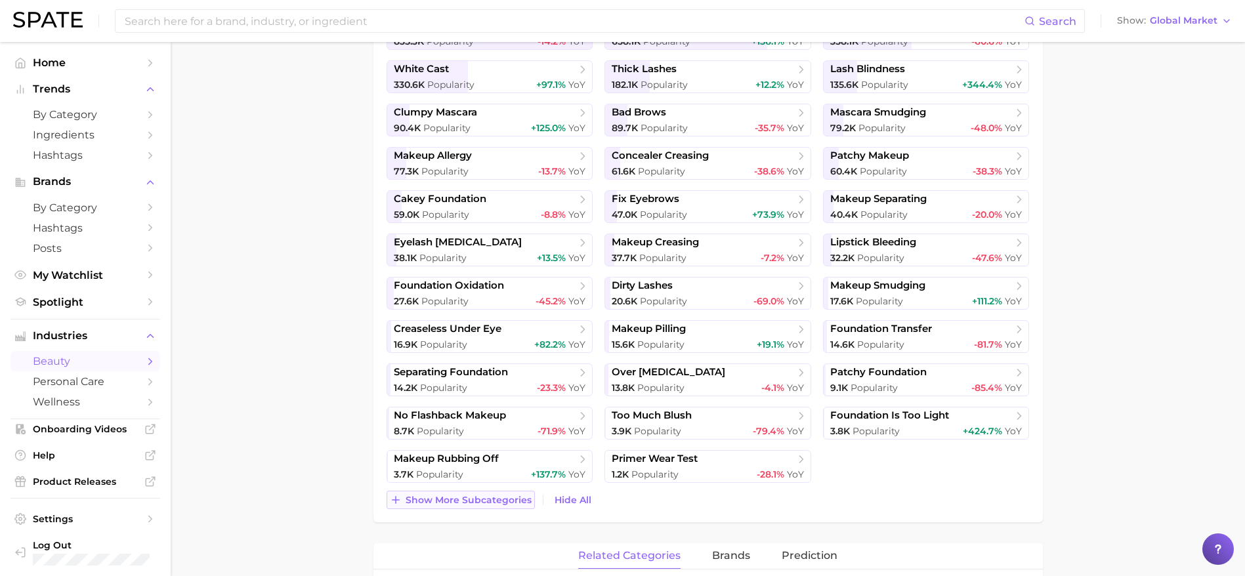
click at [486, 501] on span "Show more subcategories" at bounding box center [469, 500] width 126 height 11
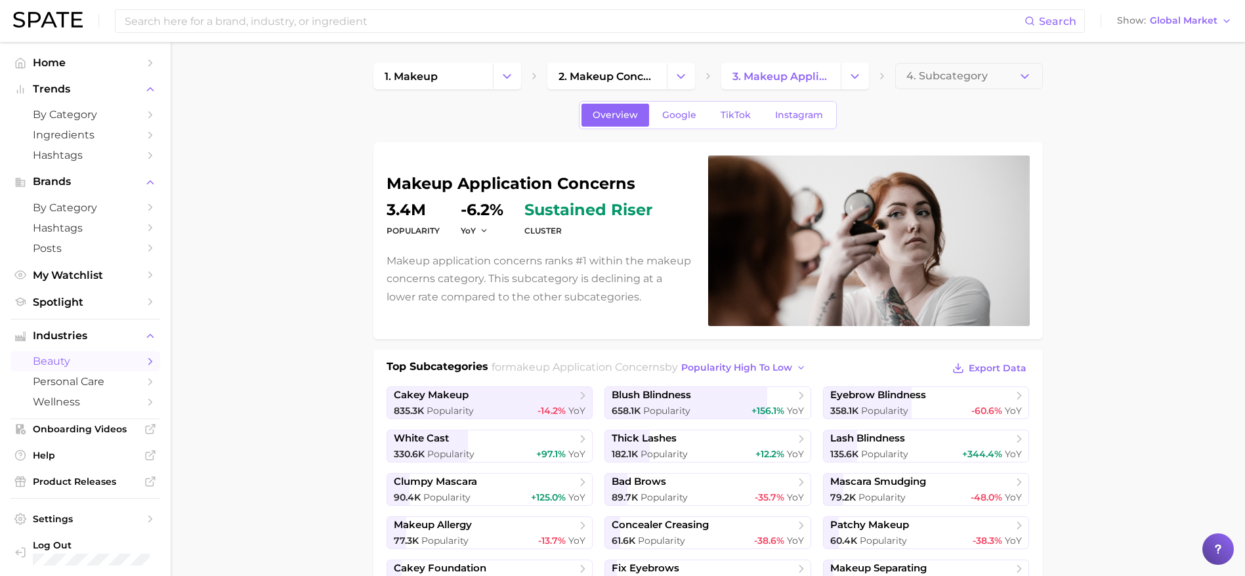
scroll to position [1, 0]
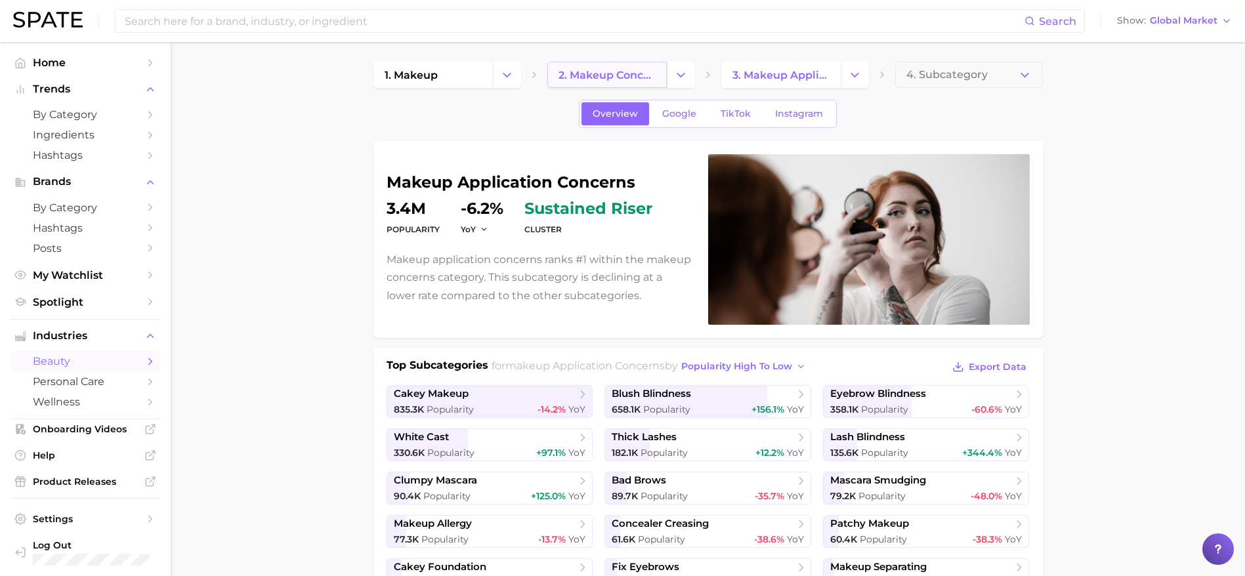
click at [605, 75] on span "2. makeup concerns" at bounding box center [607, 75] width 97 height 12
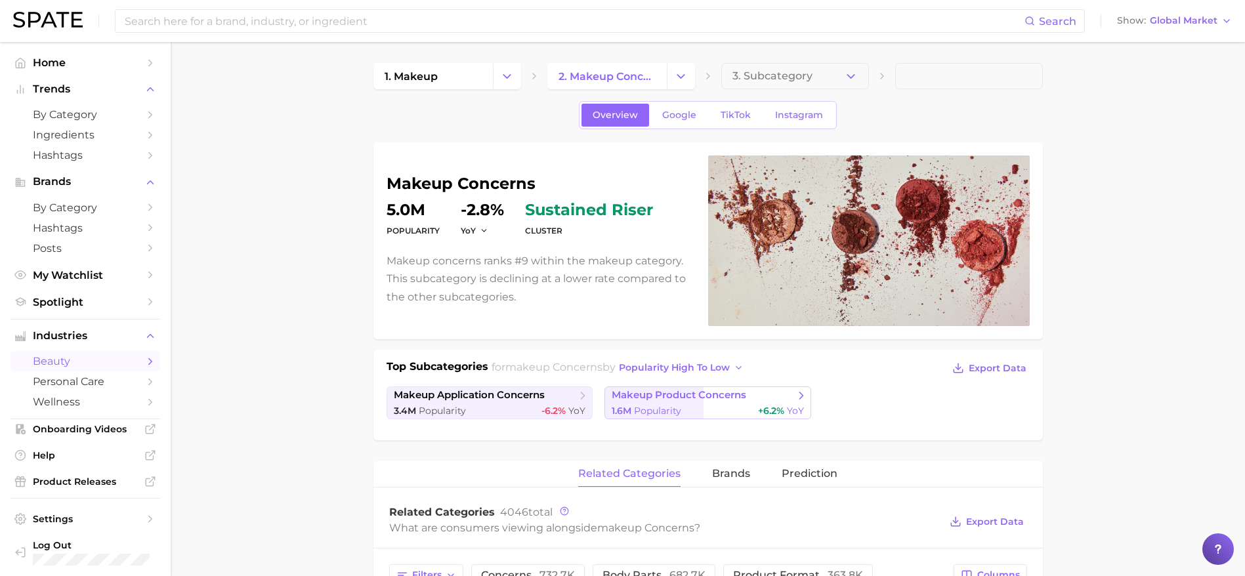
click at [687, 402] on link "makeup product concerns 1.6m Popularity +6.2% YoY" at bounding box center [708, 403] width 207 height 33
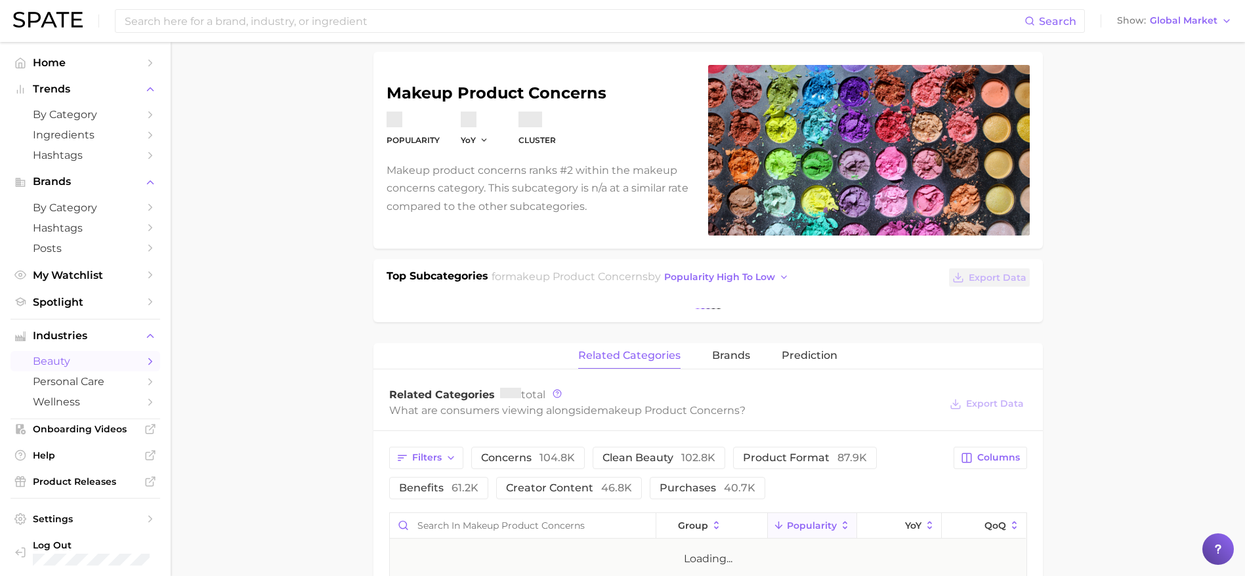
scroll to position [114, 0]
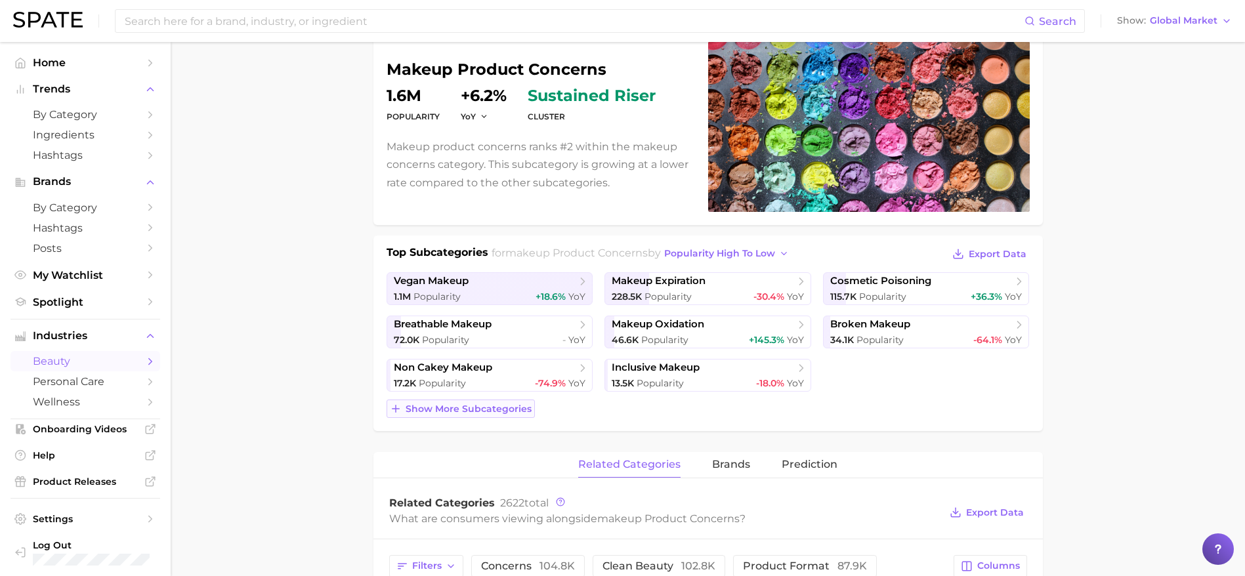
click at [467, 406] on span "Show more subcategories" at bounding box center [469, 409] width 126 height 11
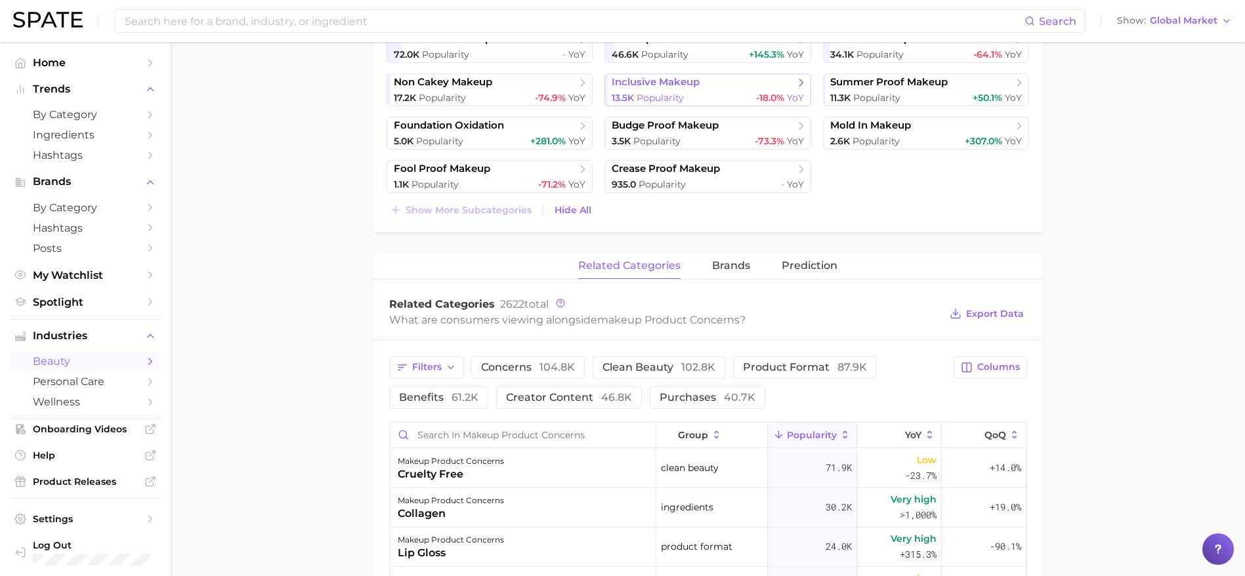
scroll to position [0, 0]
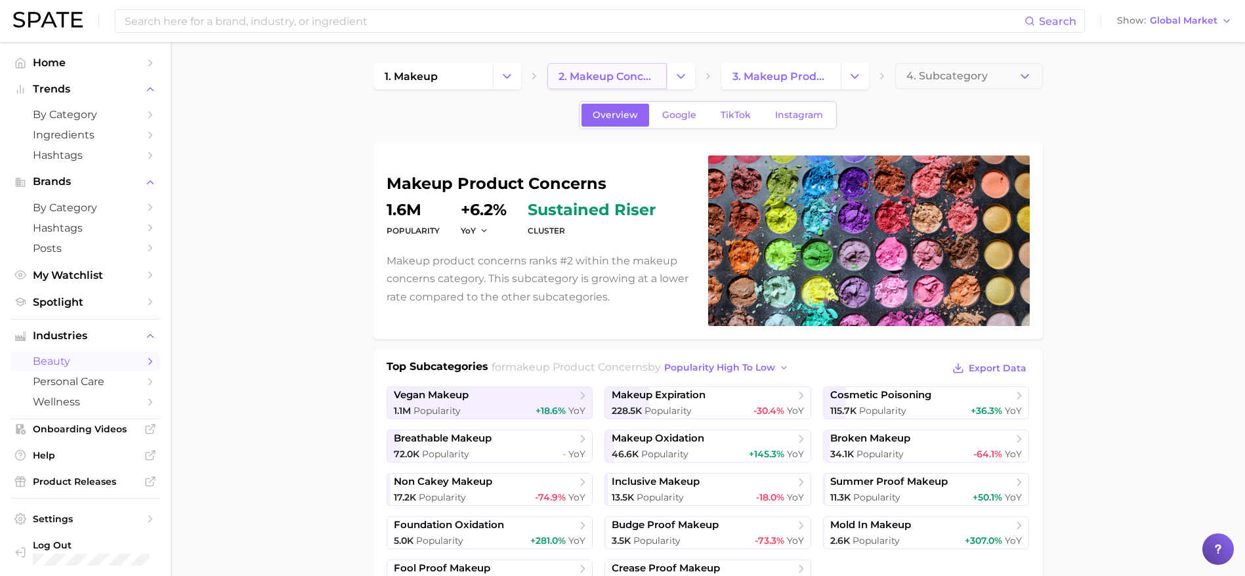
click at [626, 80] on span "2. makeup concerns" at bounding box center [607, 76] width 97 height 12
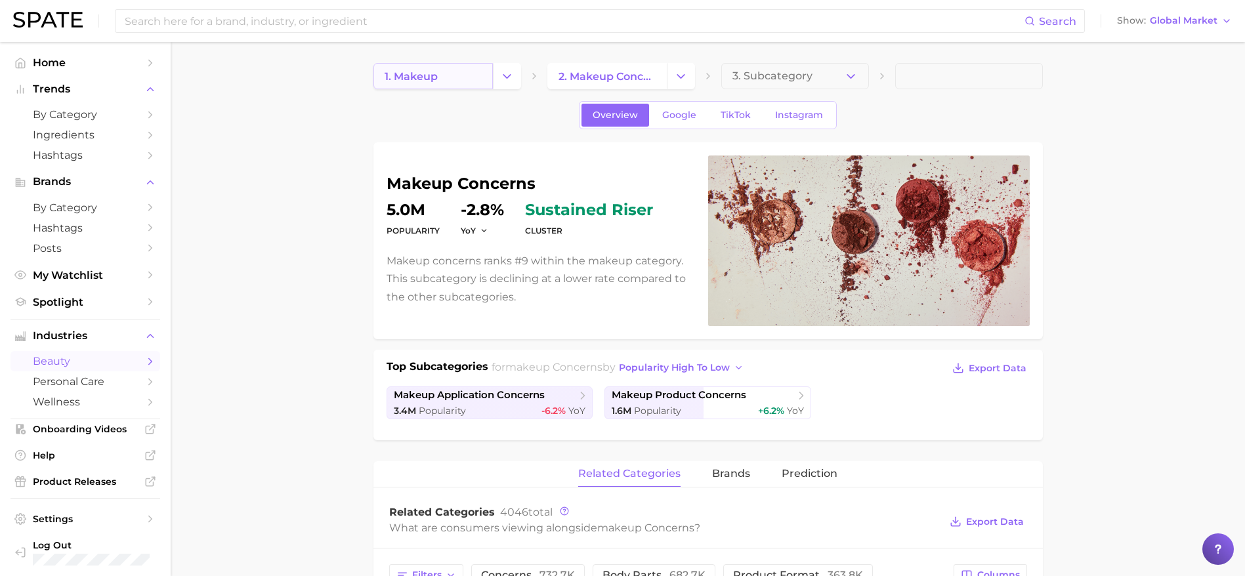
click at [450, 77] on link "1. makeup" at bounding box center [432, 76] width 119 height 26
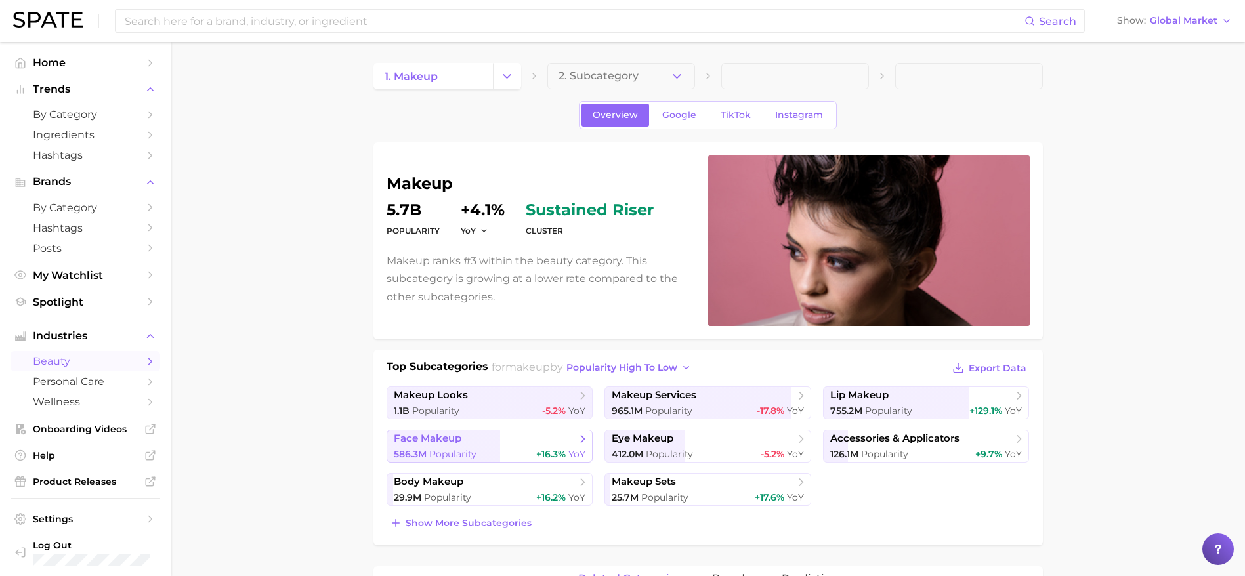
click at [457, 447] on link "face makeup 586.3m Popularity +16.3% YoY" at bounding box center [490, 446] width 207 height 33
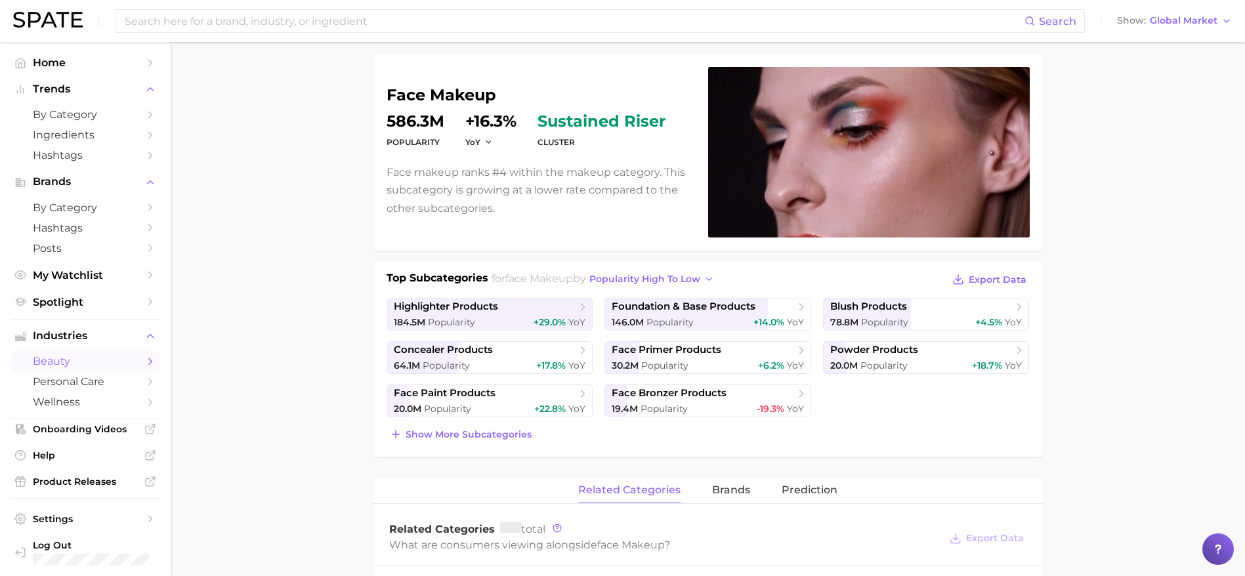
scroll to position [95, 0]
